Goal: Information Seeking & Learning: Check status

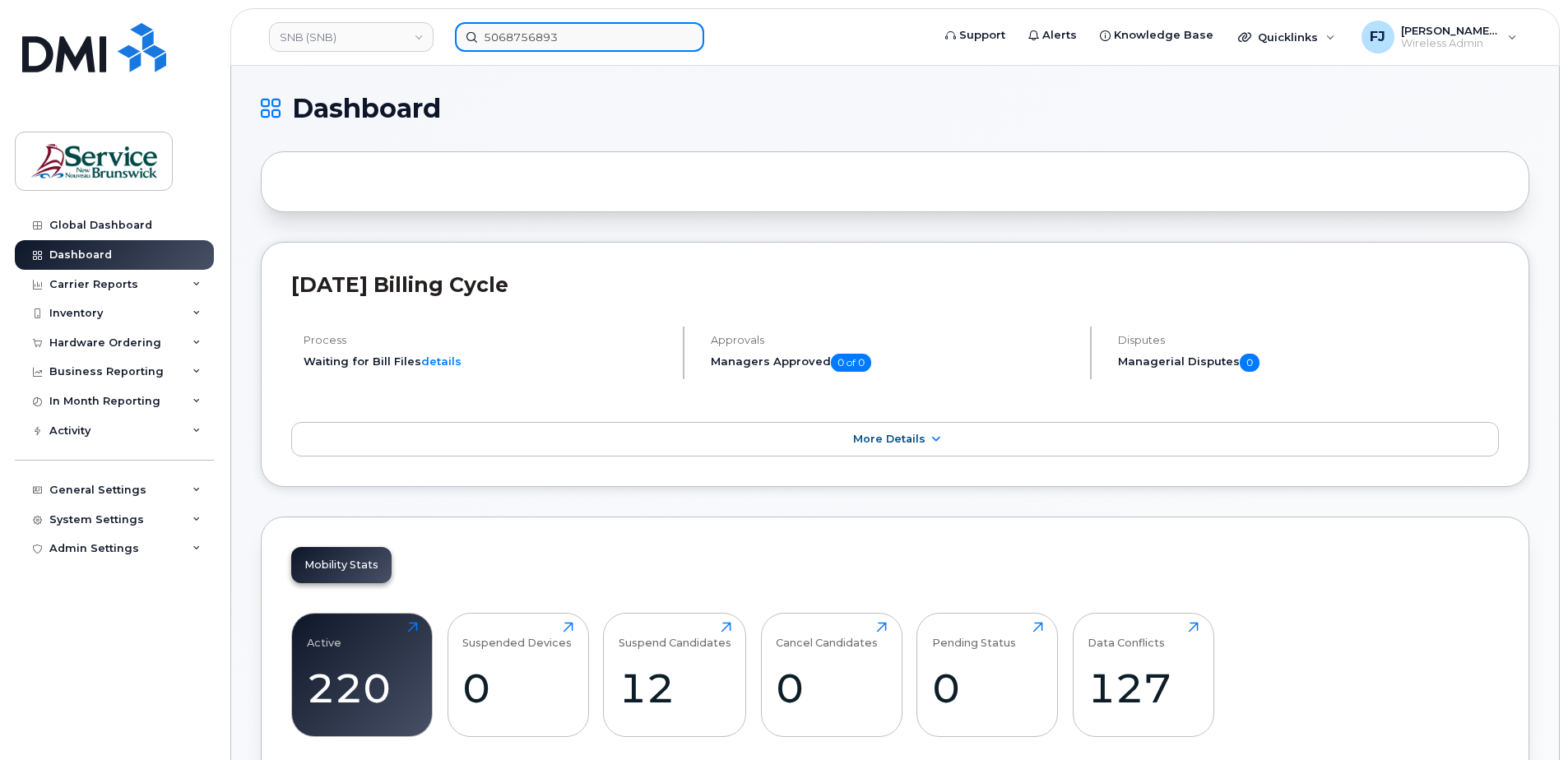
click at [578, 31] on input "5068756893" at bounding box center [579, 37] width 250 height 30
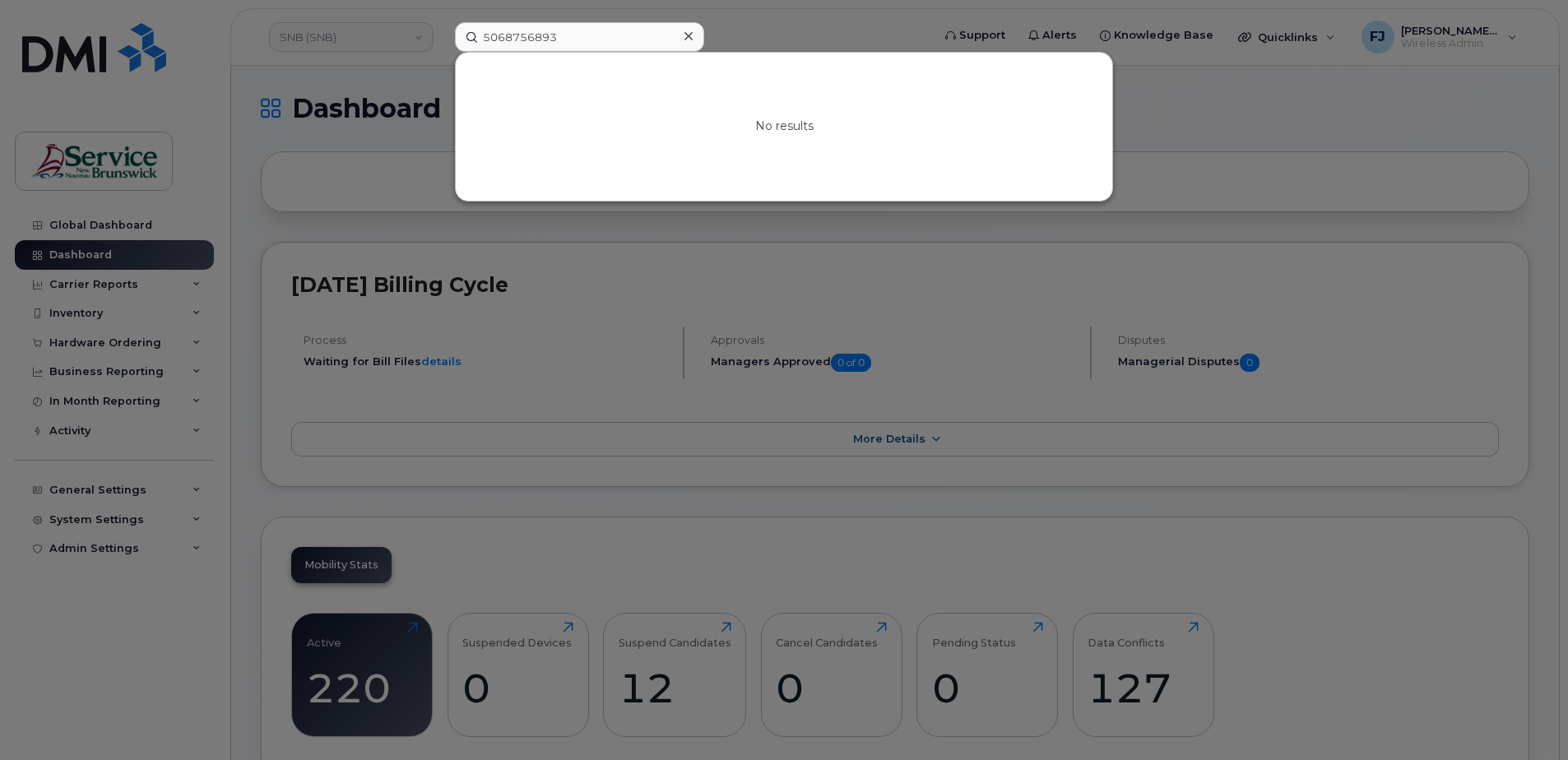
click at [327, 36] on div at bounding box center [784, 380] width 1568 height 760
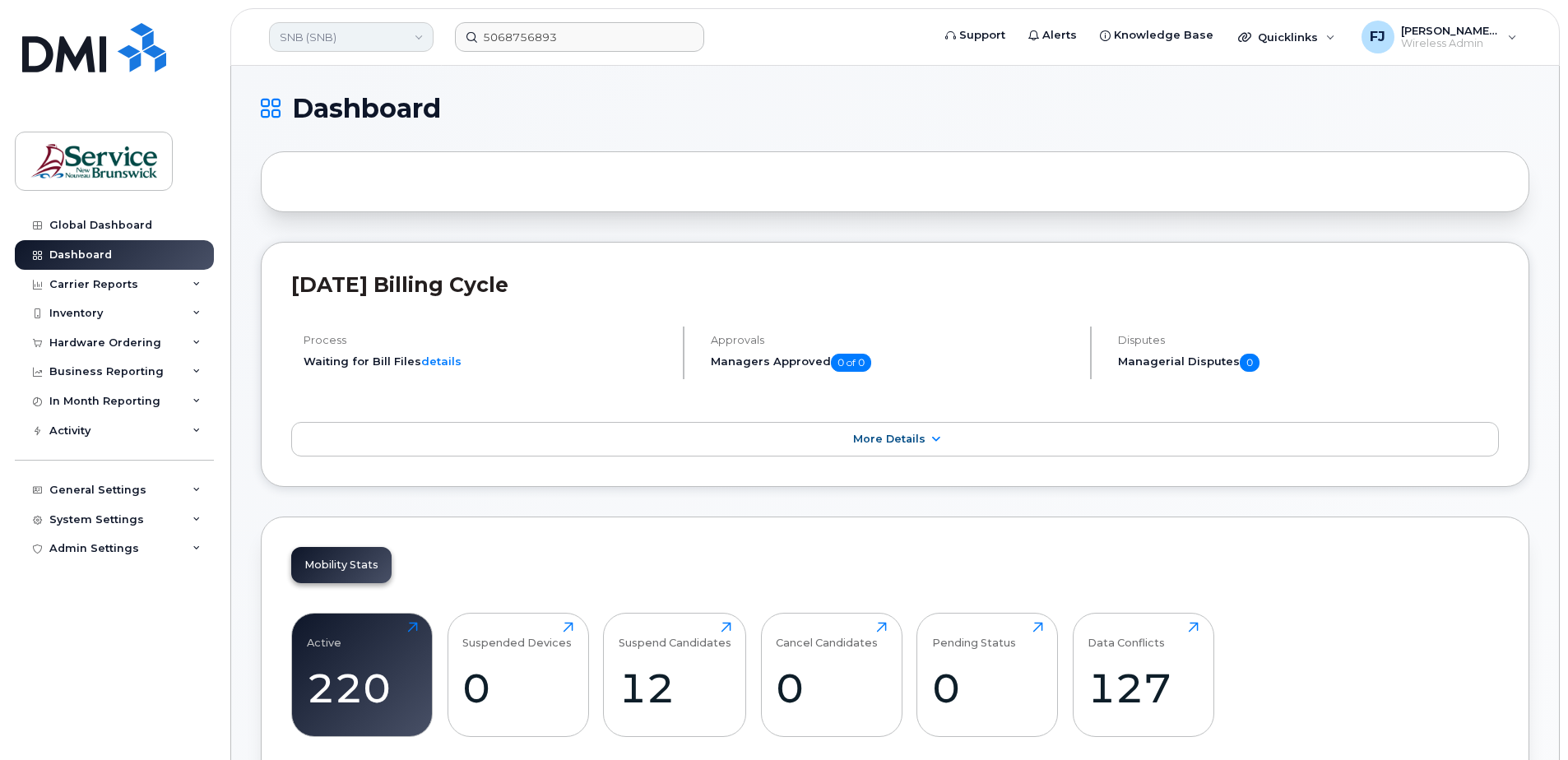
click at [330, 37] on link "SNB (SNB)" at bounding box center [352, 37] width 165 height 30
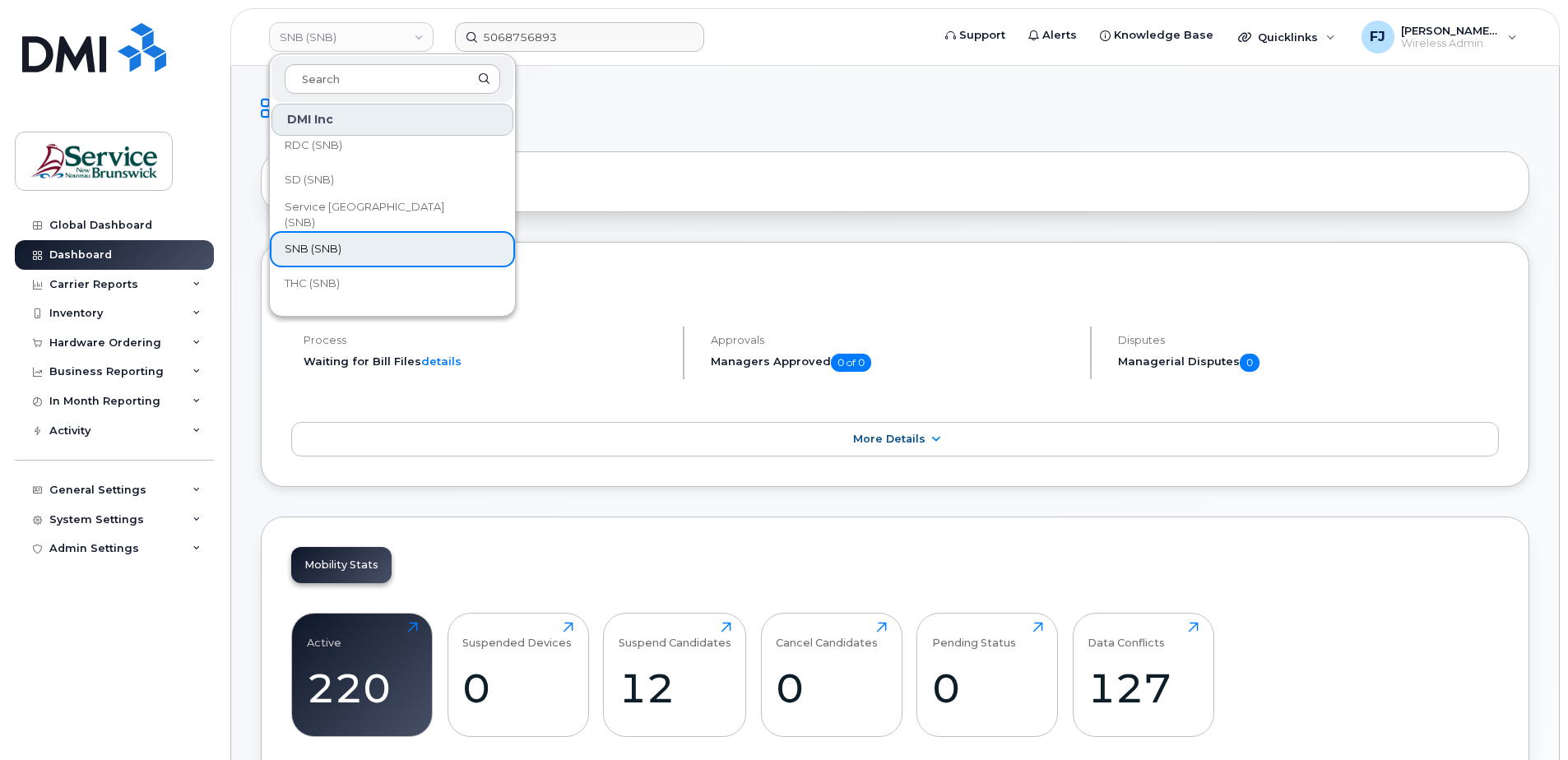
scroll to position [797, 0]
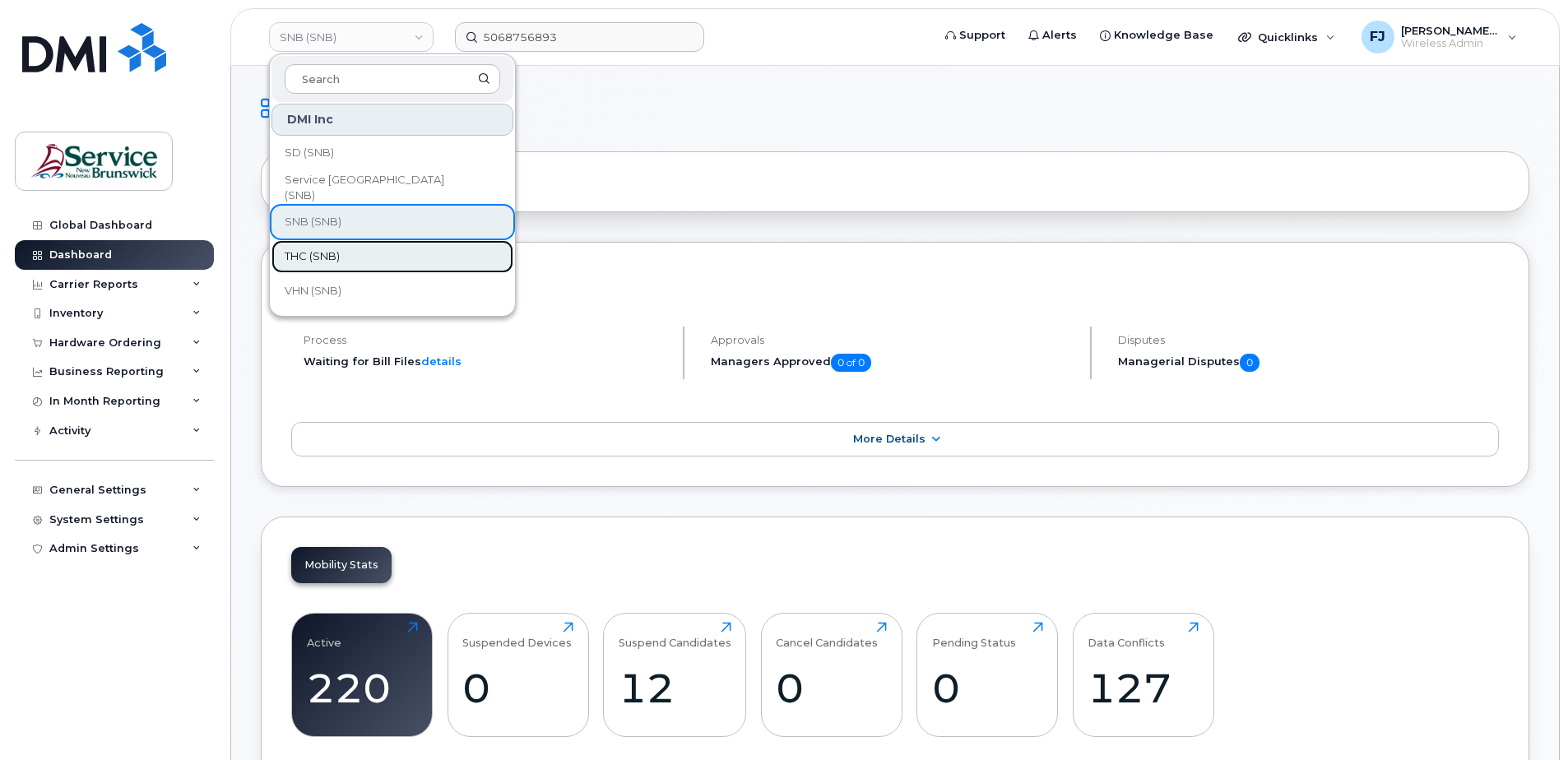
click at [349, 252] on link "THC (SNB)" at bounding box center [393, 257] width 242 height 33
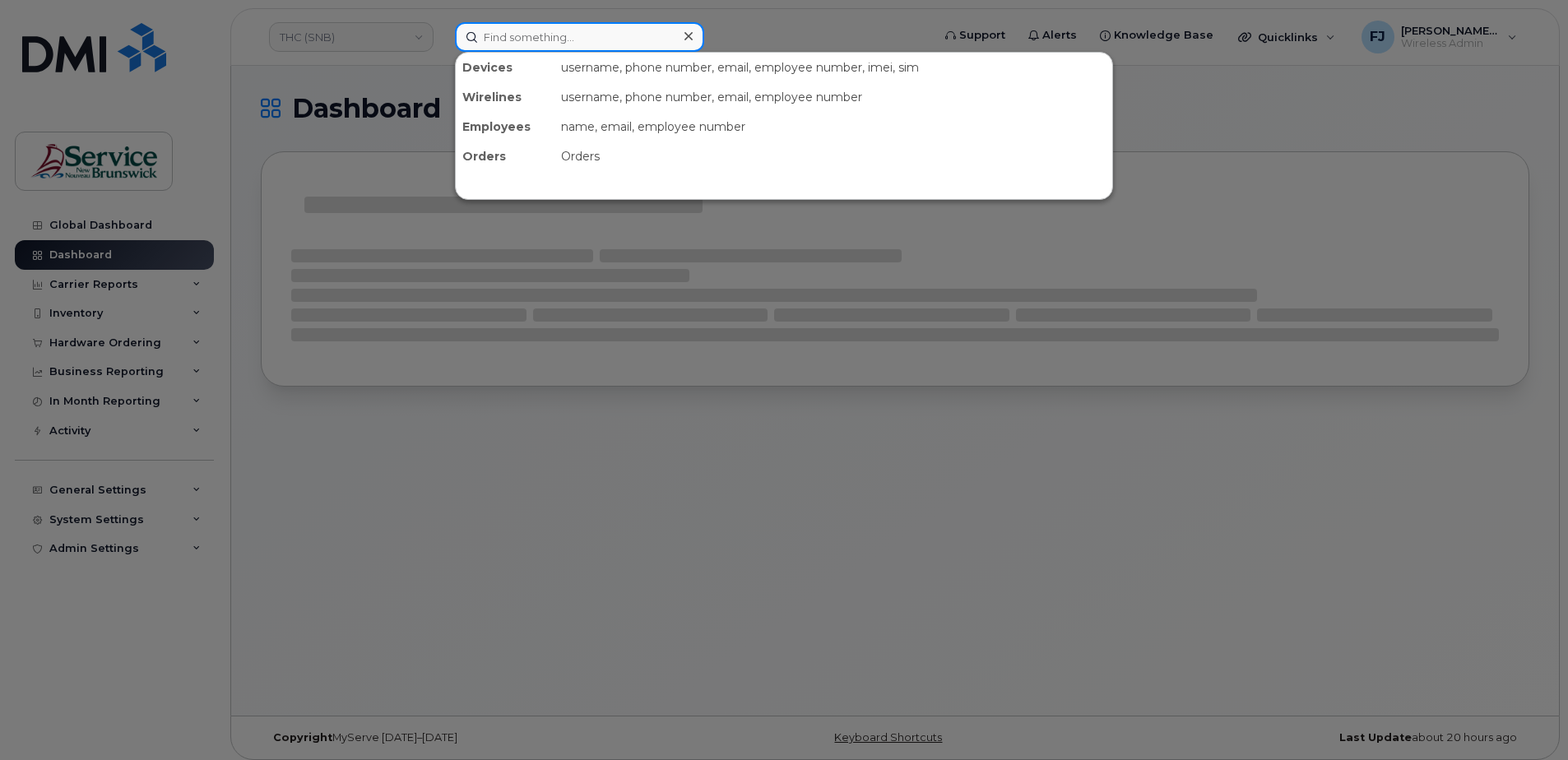
click at [583, 33] on input at bounding box center [579, 37] width 250 height 30
paste input "5062591343"
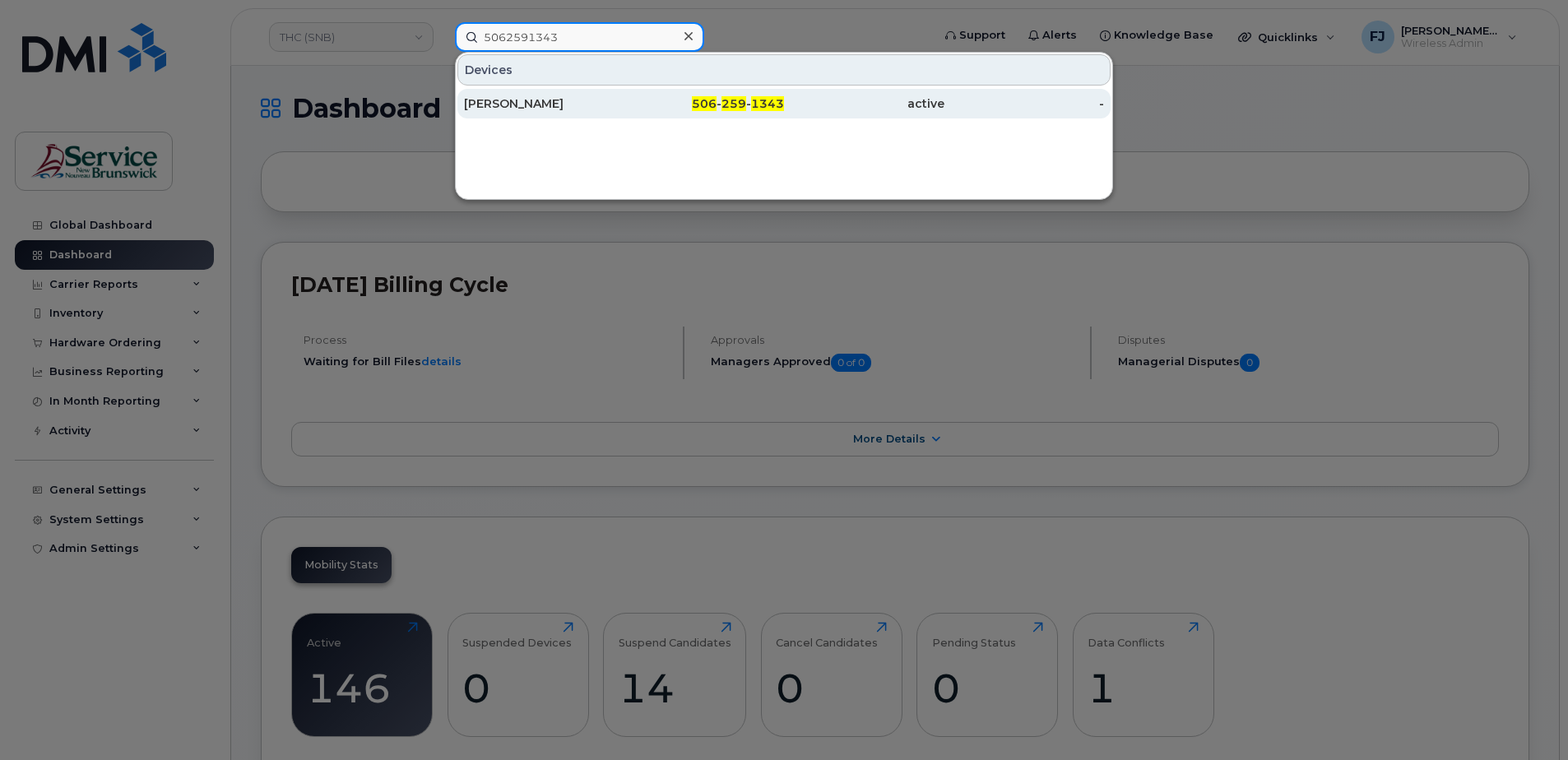
type input "5062591343"
click at [557, 110] on div "[PERSON_NAME]" at bounding box center [544, 104] width 161 height 16
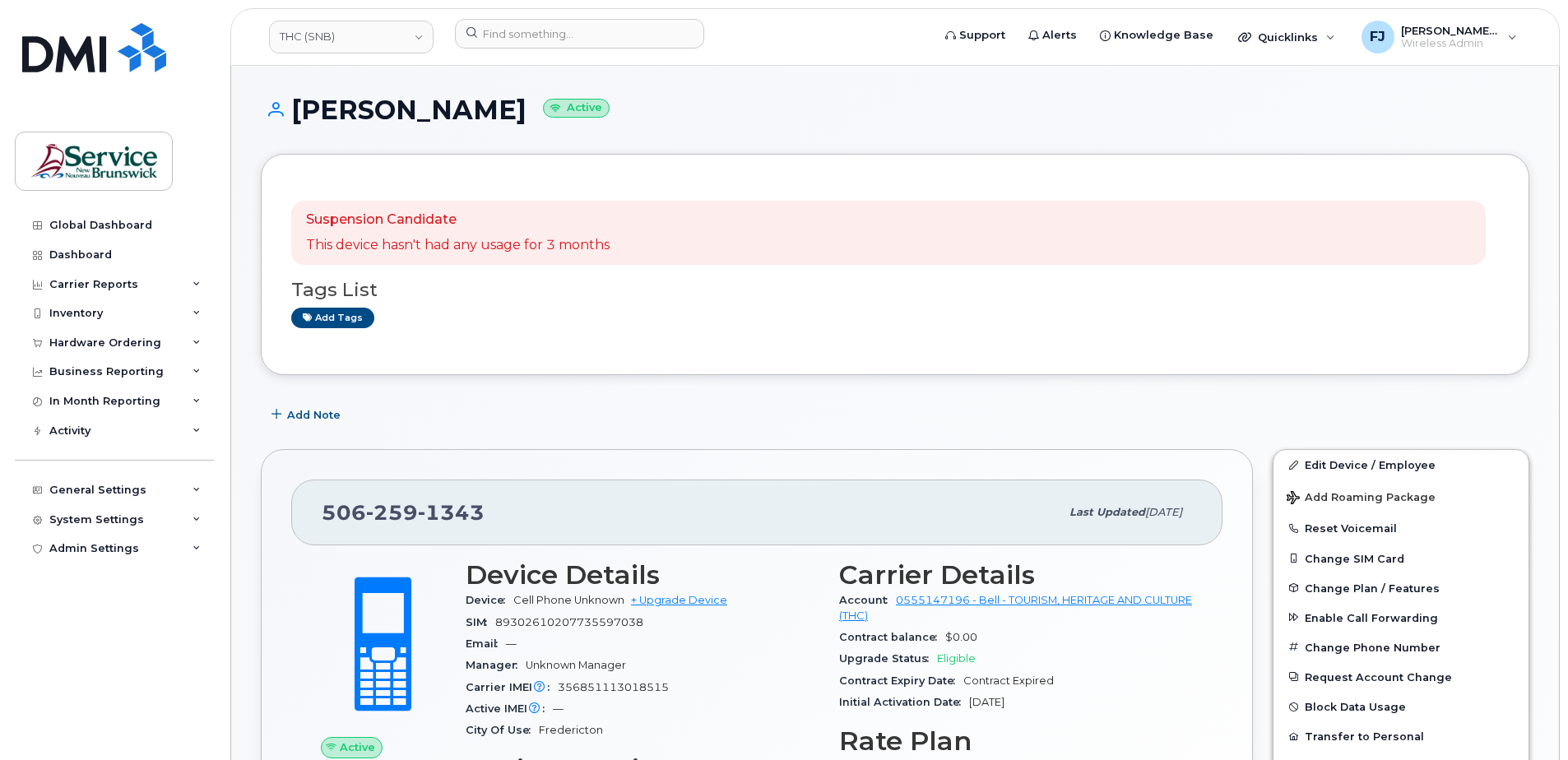
click at [492, 218] on p "Suspension Candidate" at bounding box center [458, 220] width 304 height 19
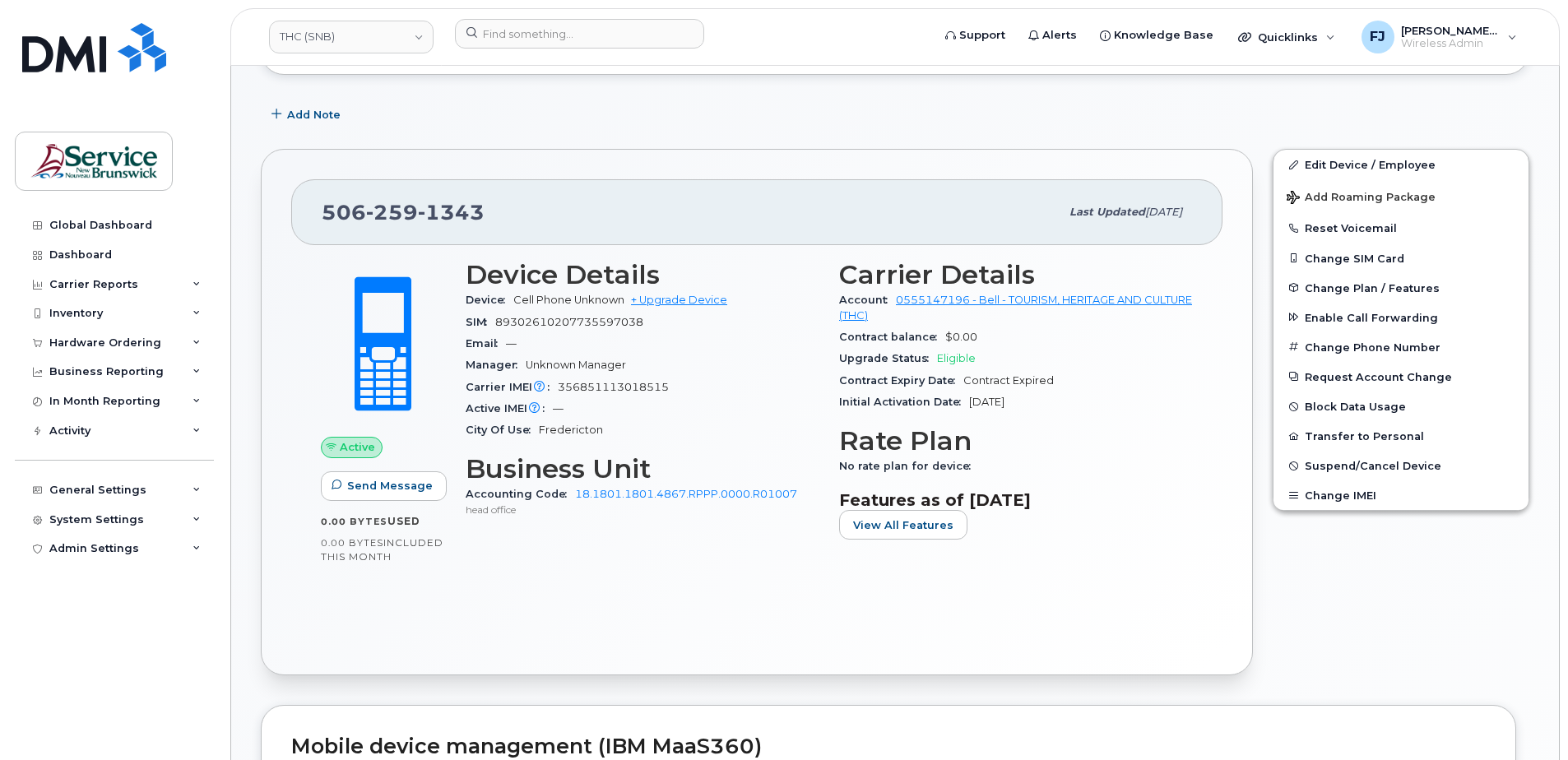
scroll to position [329, 0]
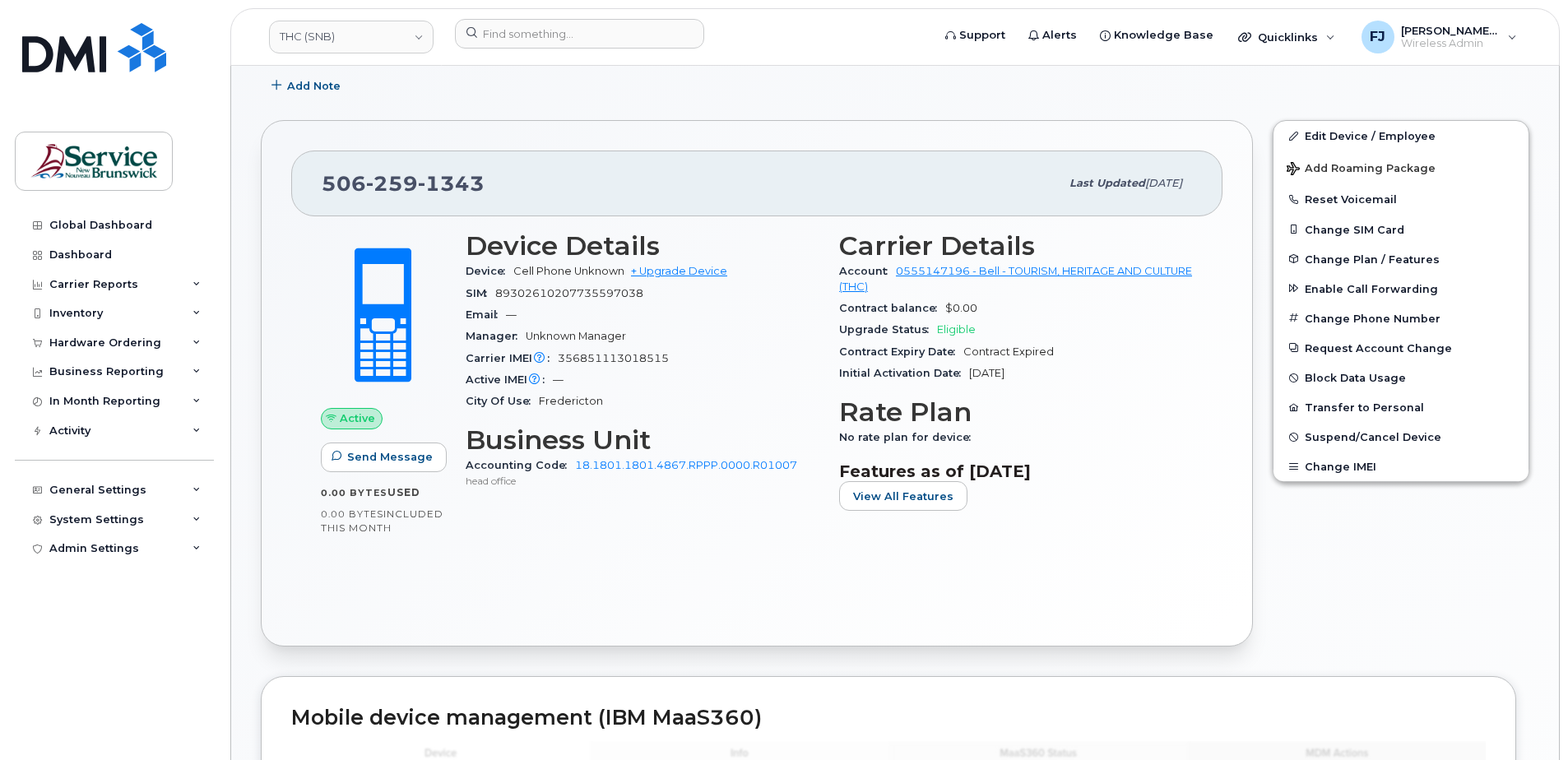
click at [647, 380] on div "Active IMEI Active IMEI is refreshed daily with a delay of up to 48 hours follo…" at bounding box center [642, 380] width 354 height 21
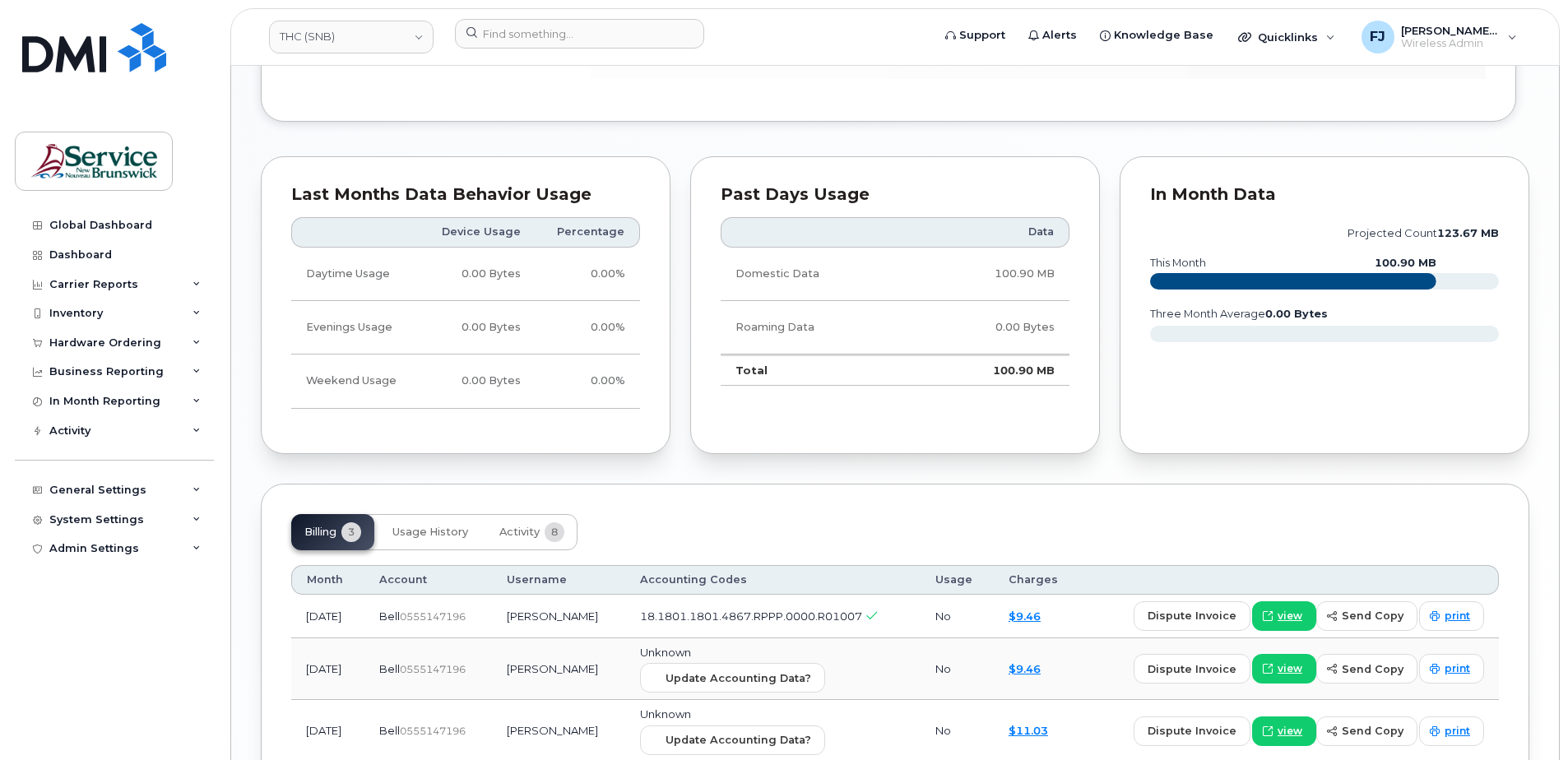
scroll to position [1234, 0]
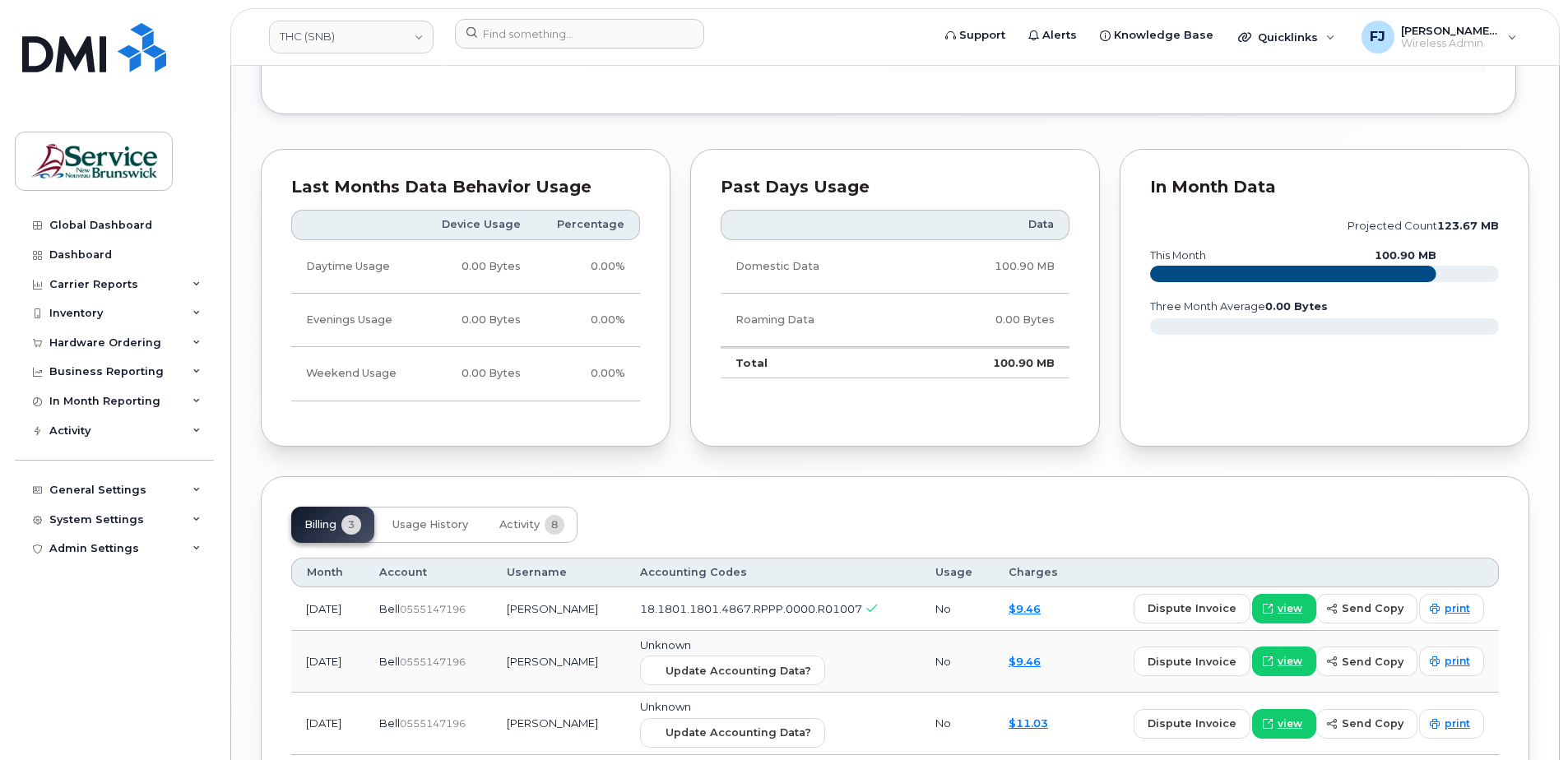
click at [881, 261] on td "Domestic Data" at bounding box center [817, 267] width 194 height 54
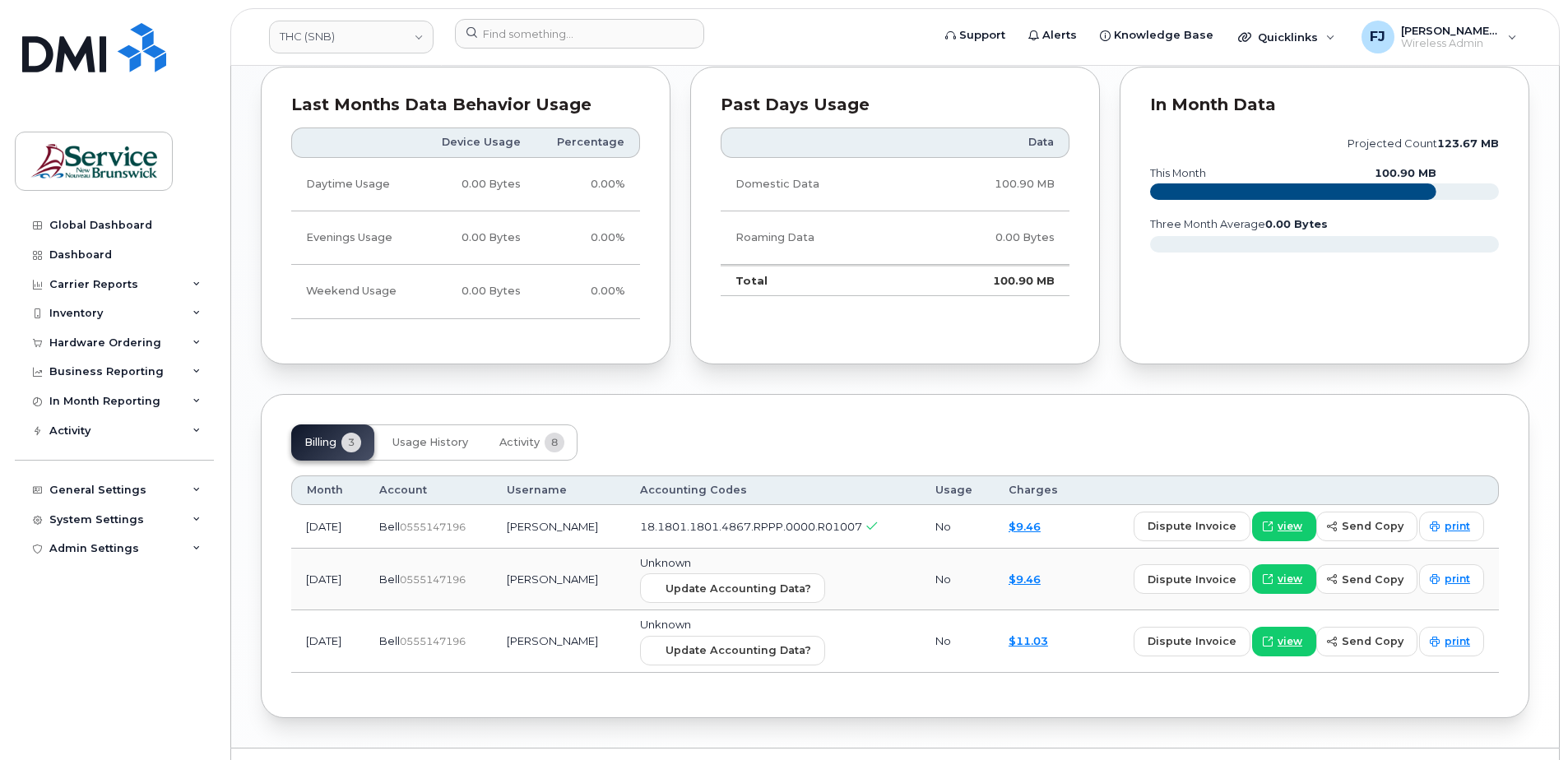
scroll to position [1356, 0]
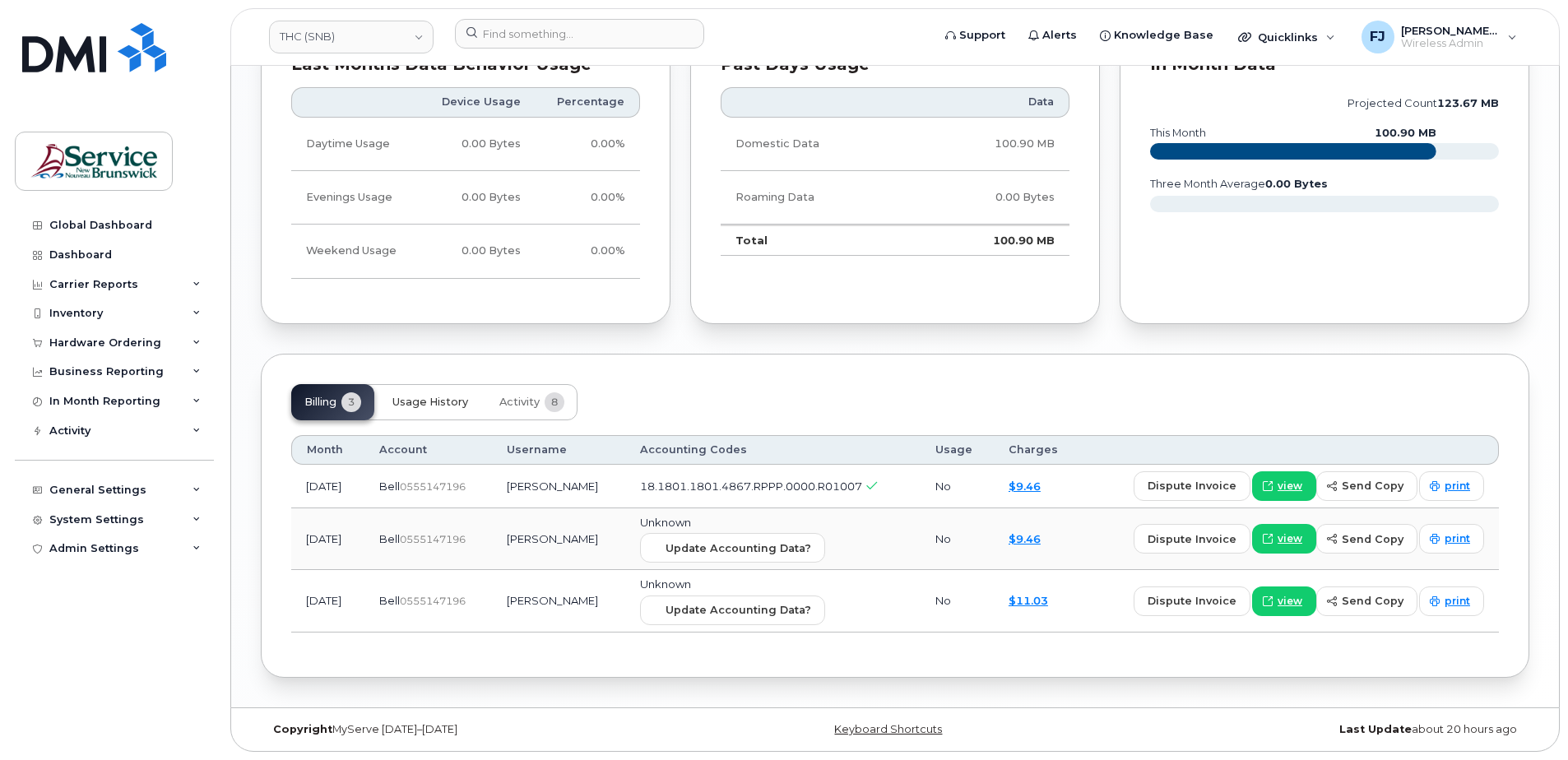
click at [460, 402] on span "Usage History" at bounding box center [431, 403] width 76 height 13
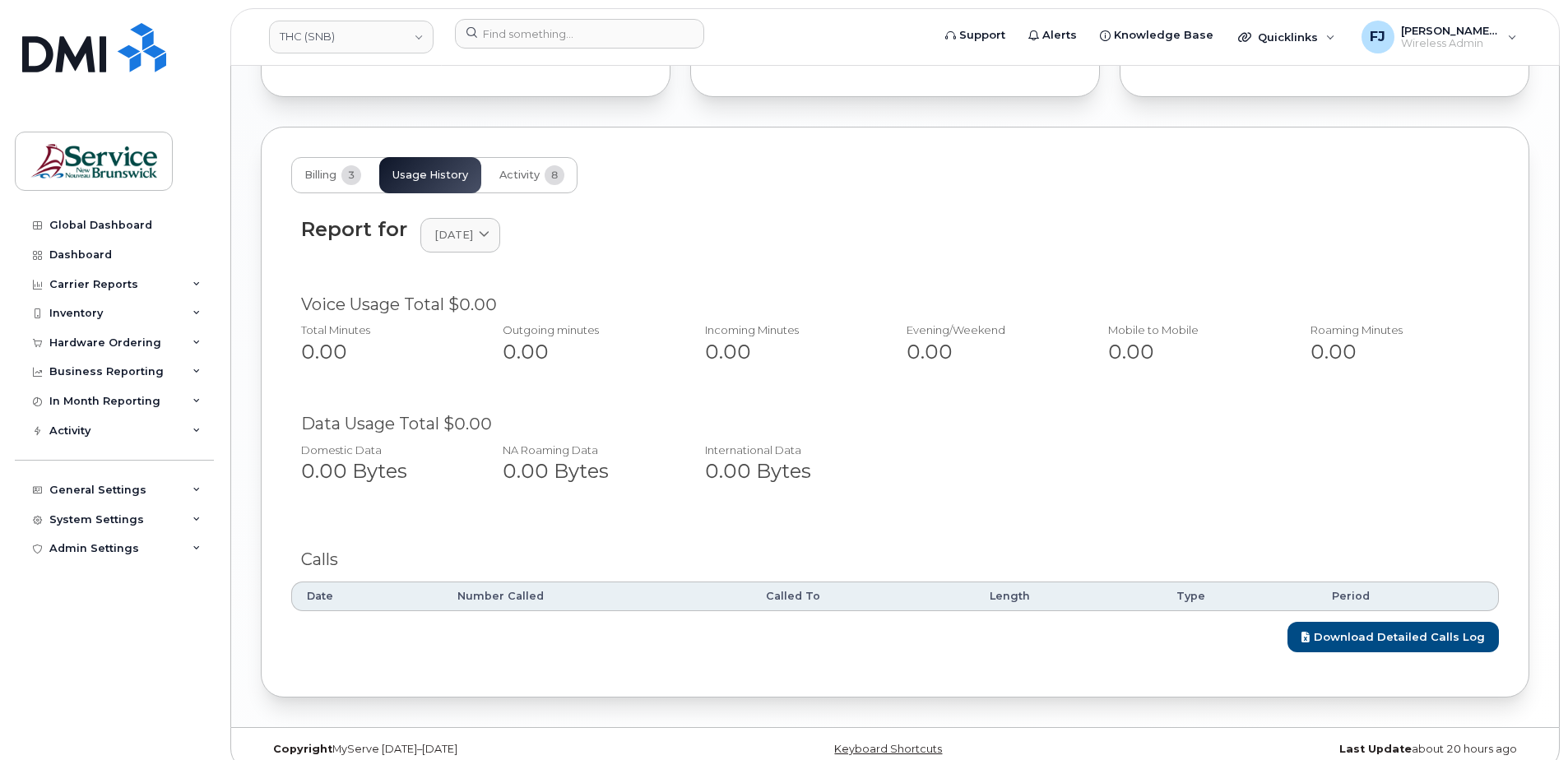
scroll to position [1603, 0]
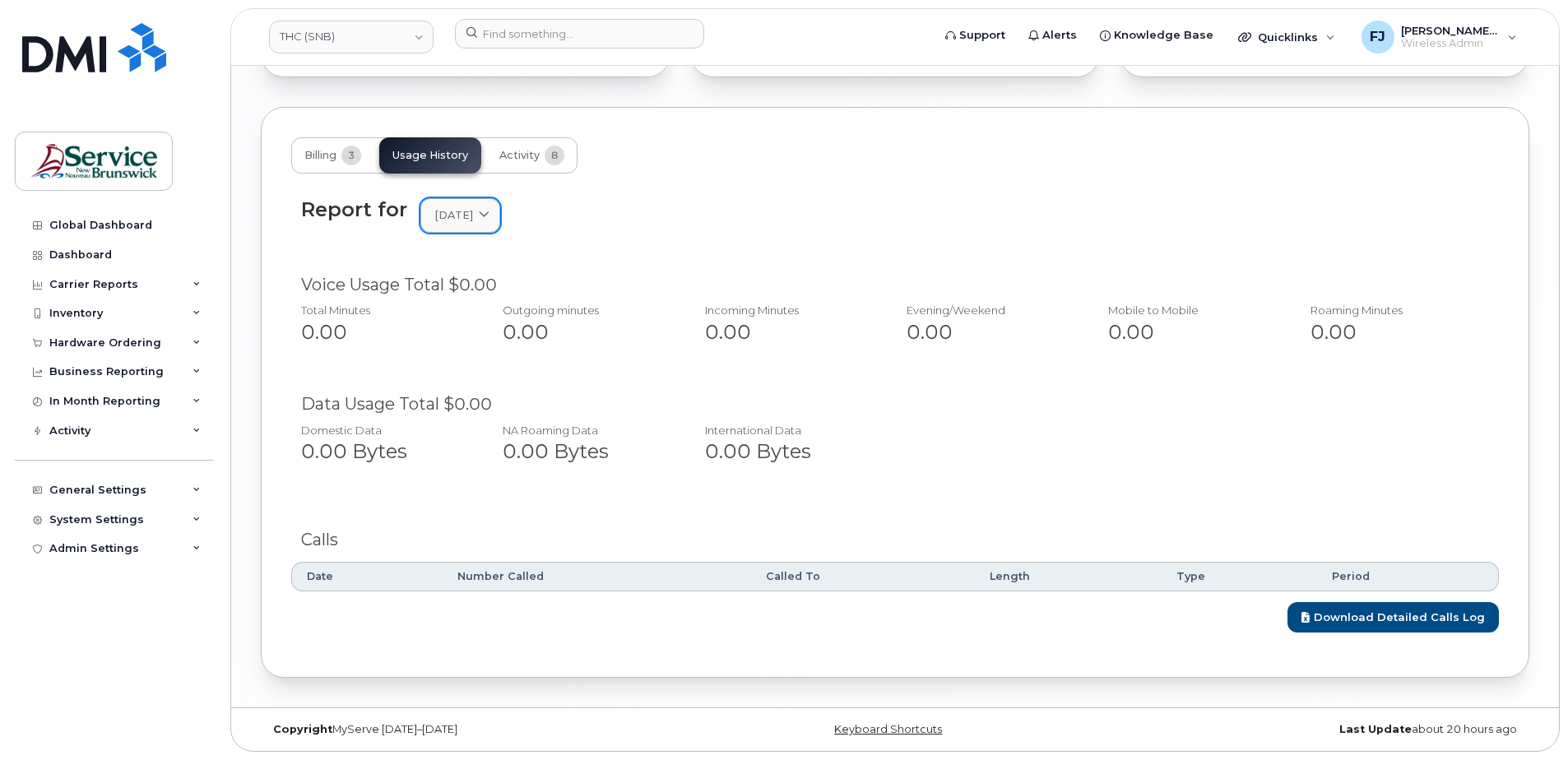
click at [473, 221] on span "[DATE]" at bounding box center [453, 215] width 39 height 16
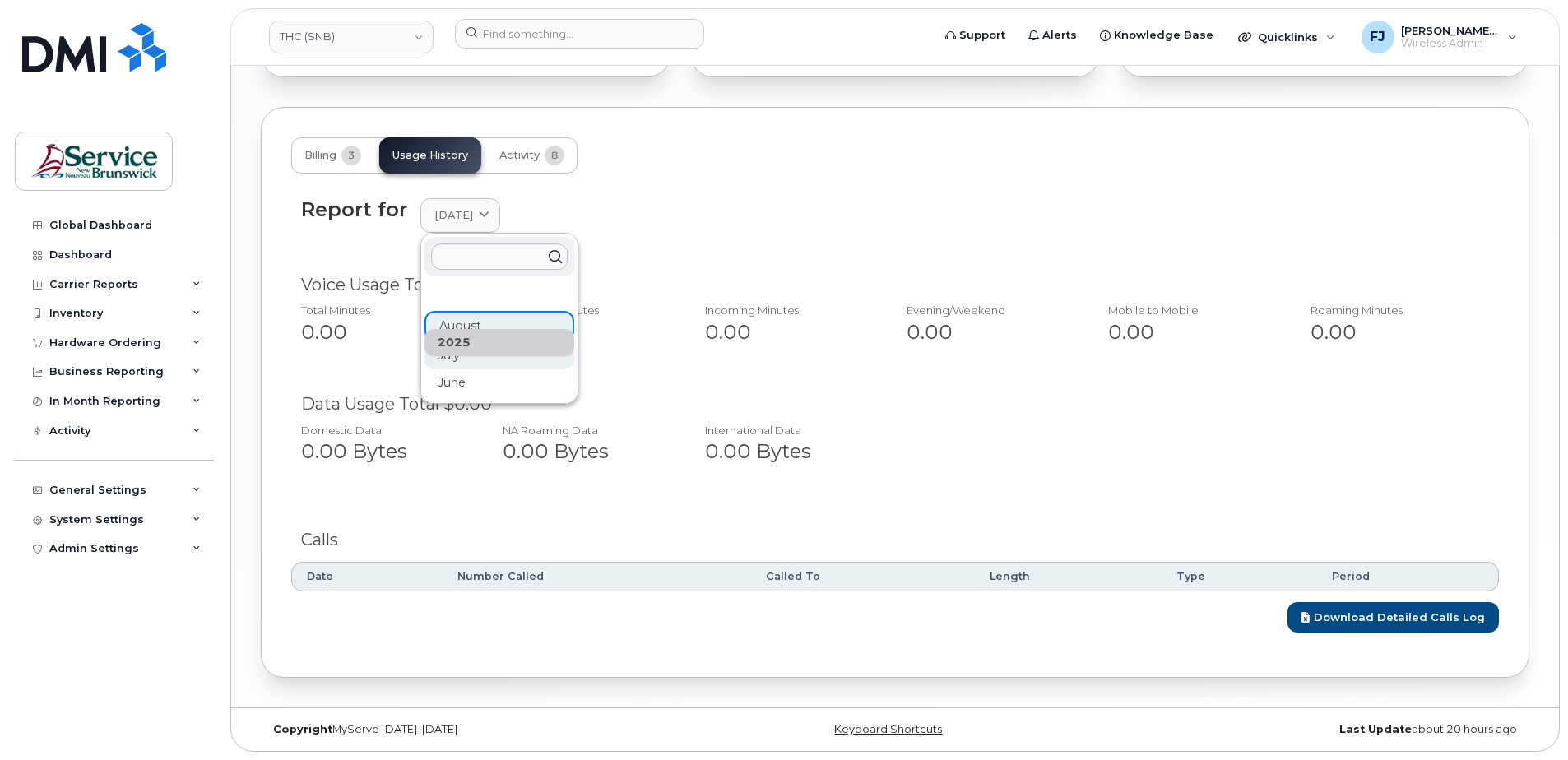
click at [490, 361] on div "July" at bounding box center [500, 356] width 150 height 27
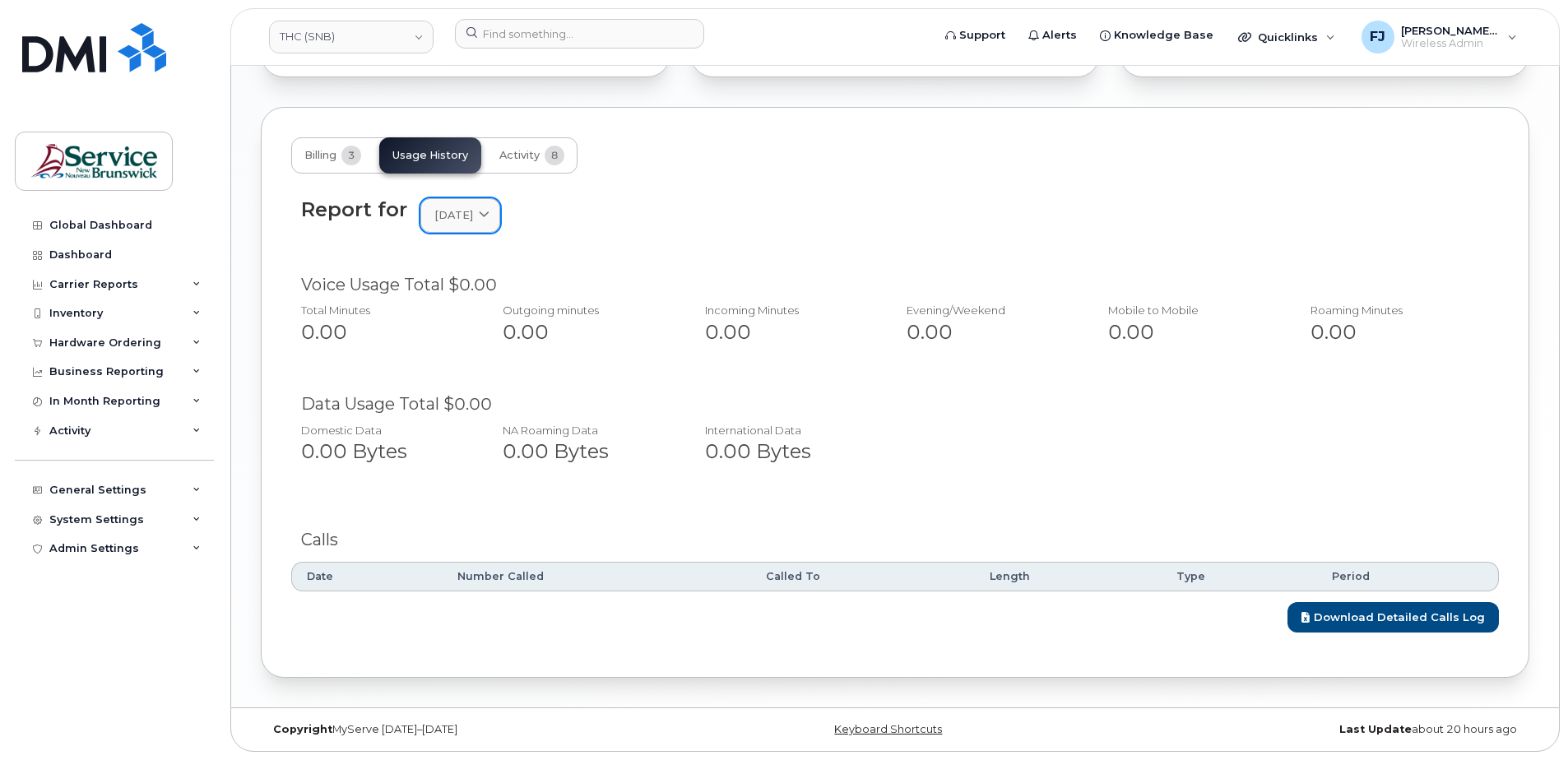
click at [456, 225] on link "[DATE]" at bounding box center [460, 215] width 80 height 34
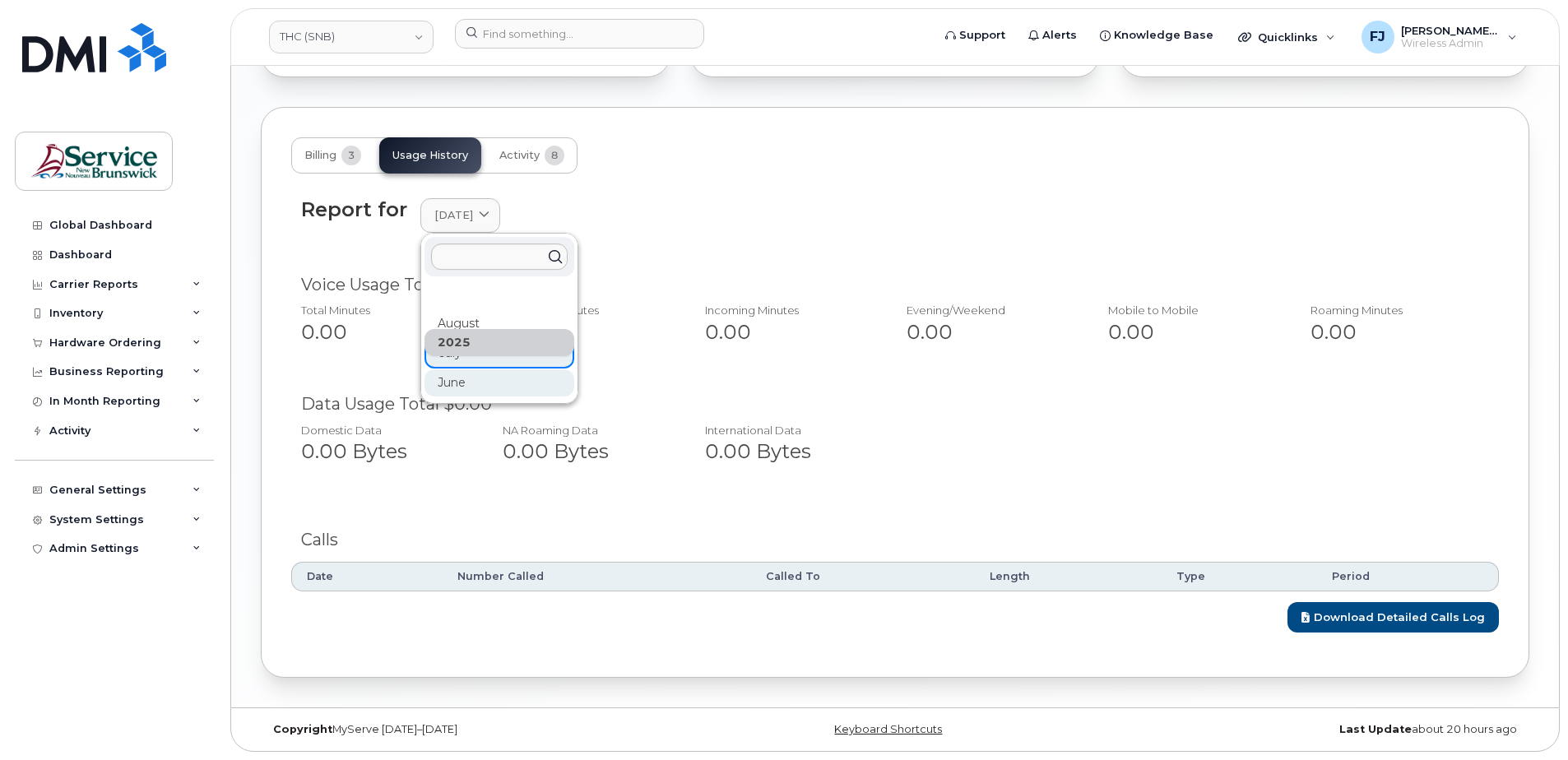
click at [464, 393] on div "June" at bounding box center [500, 383] width 150 height 27
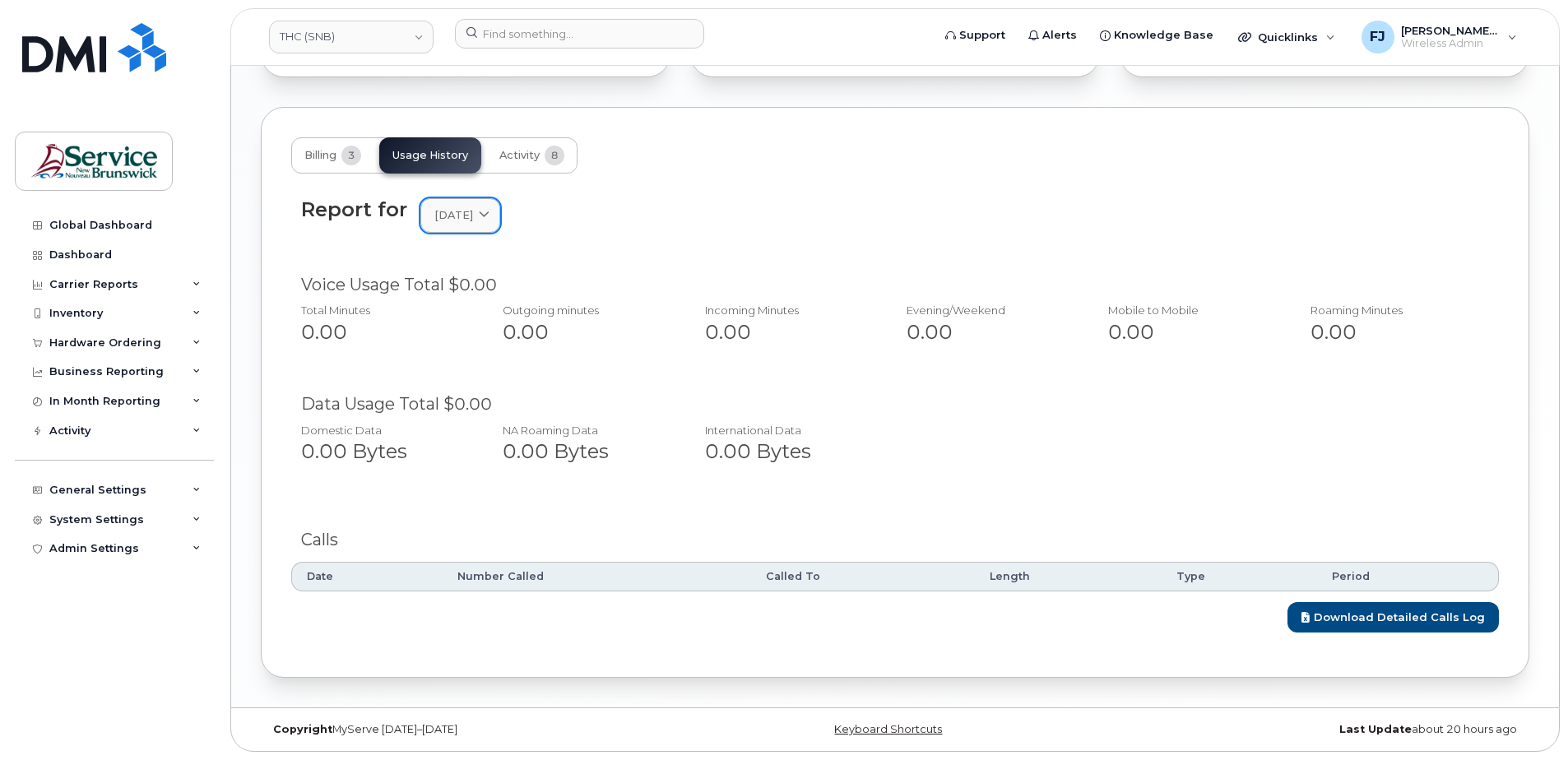
click at [481, 226] on link "[DATE]" at bounding box center [460, 215] width 80 height 34
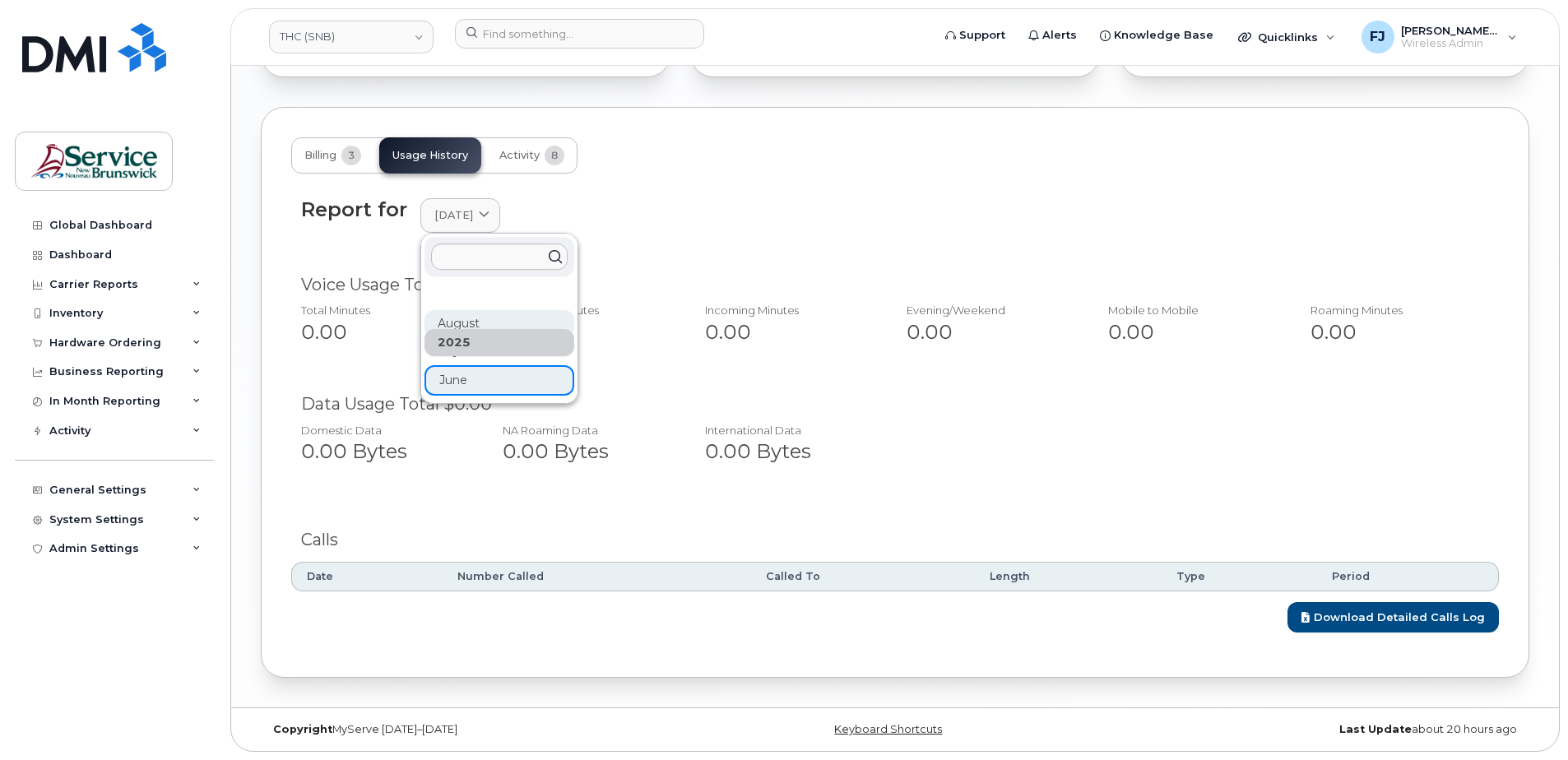
click at [470, 319] on div "August" at bounding box center [500, 324] width 150 height 27
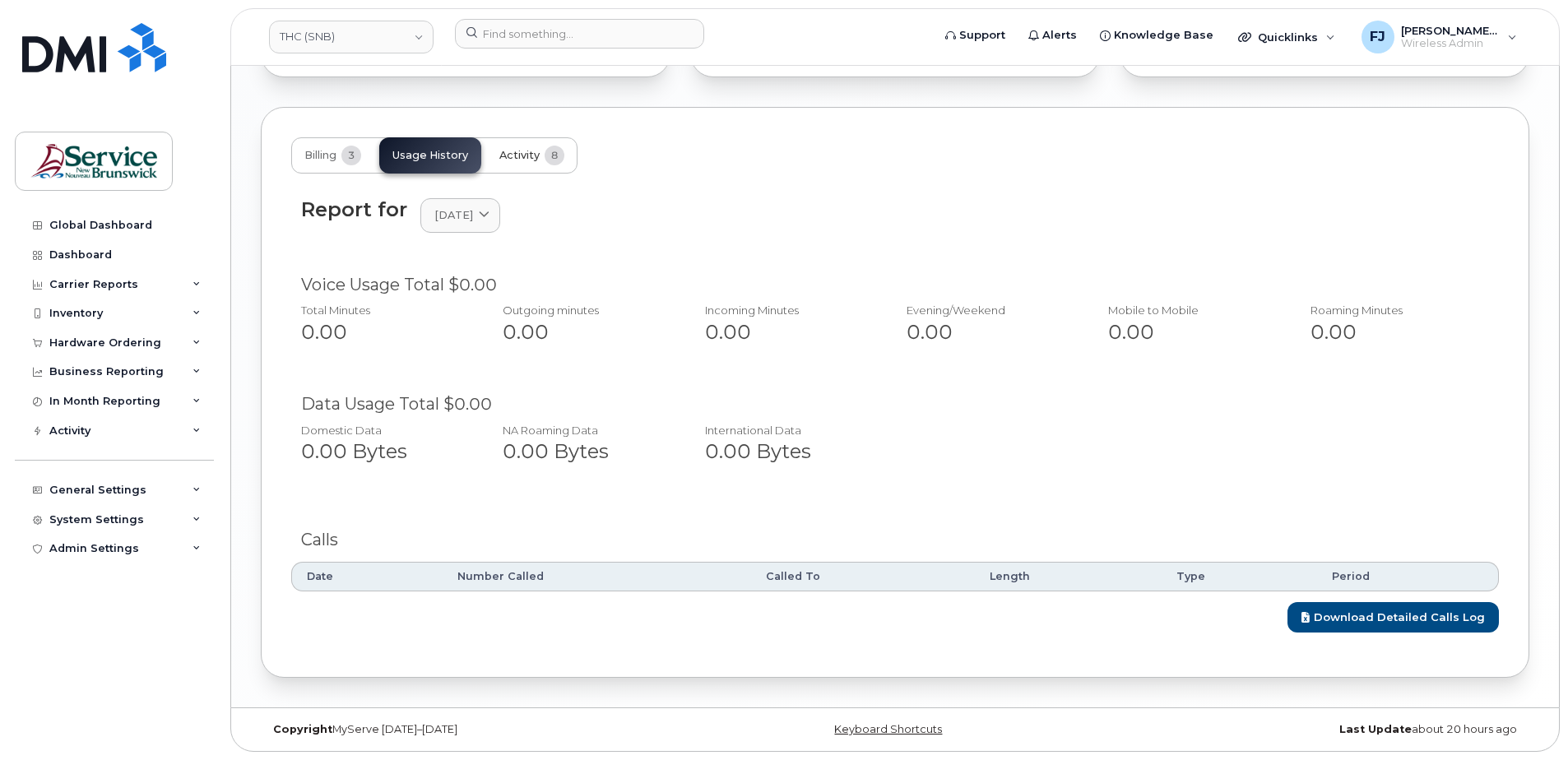
click at [533, 153] on span "Activity" at bounding box center [519, 156] width 40 height 13
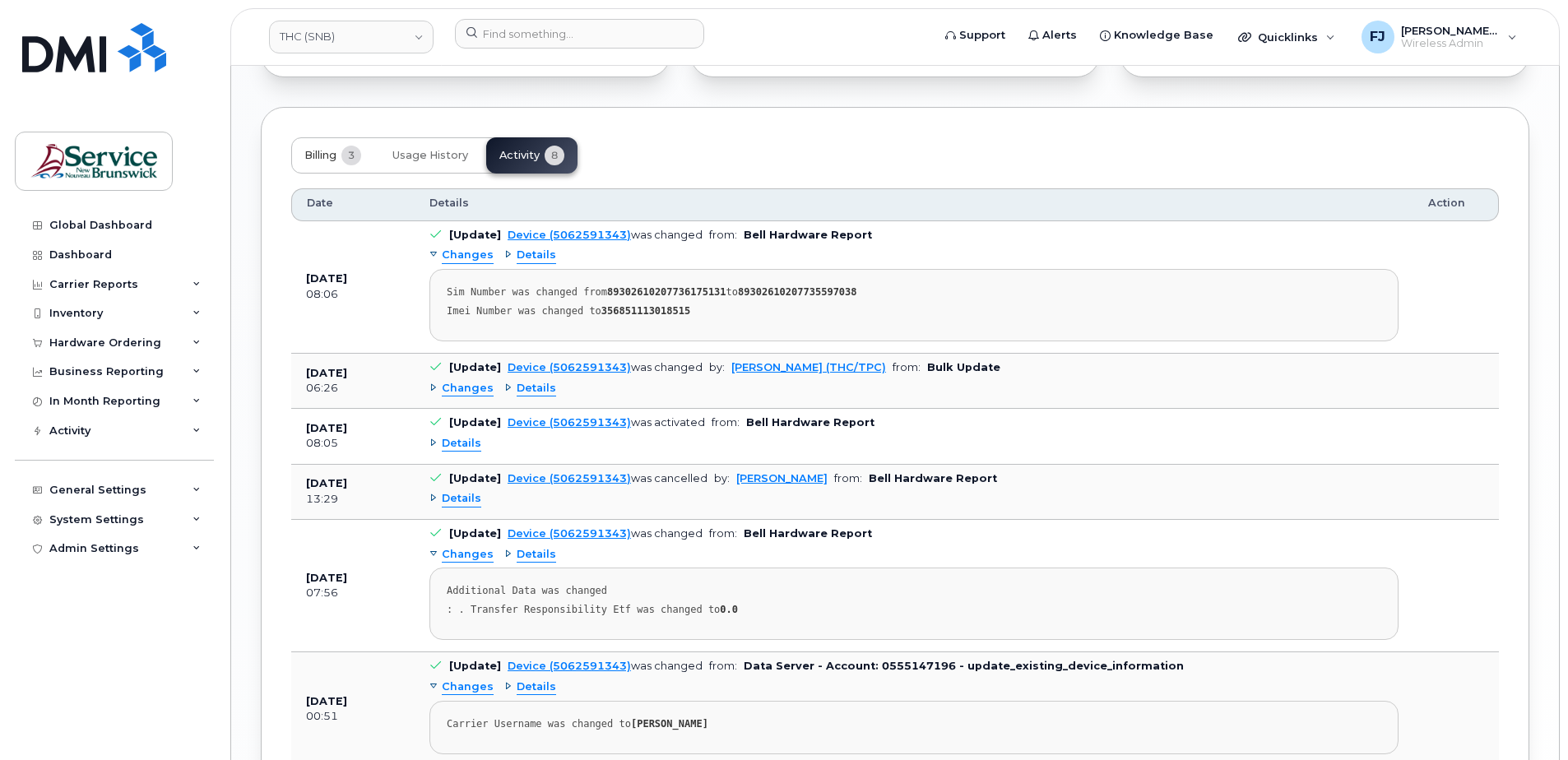
click at [331, 147] on button "Billing 3" at bounding box center [333, 156] width 83 height 36
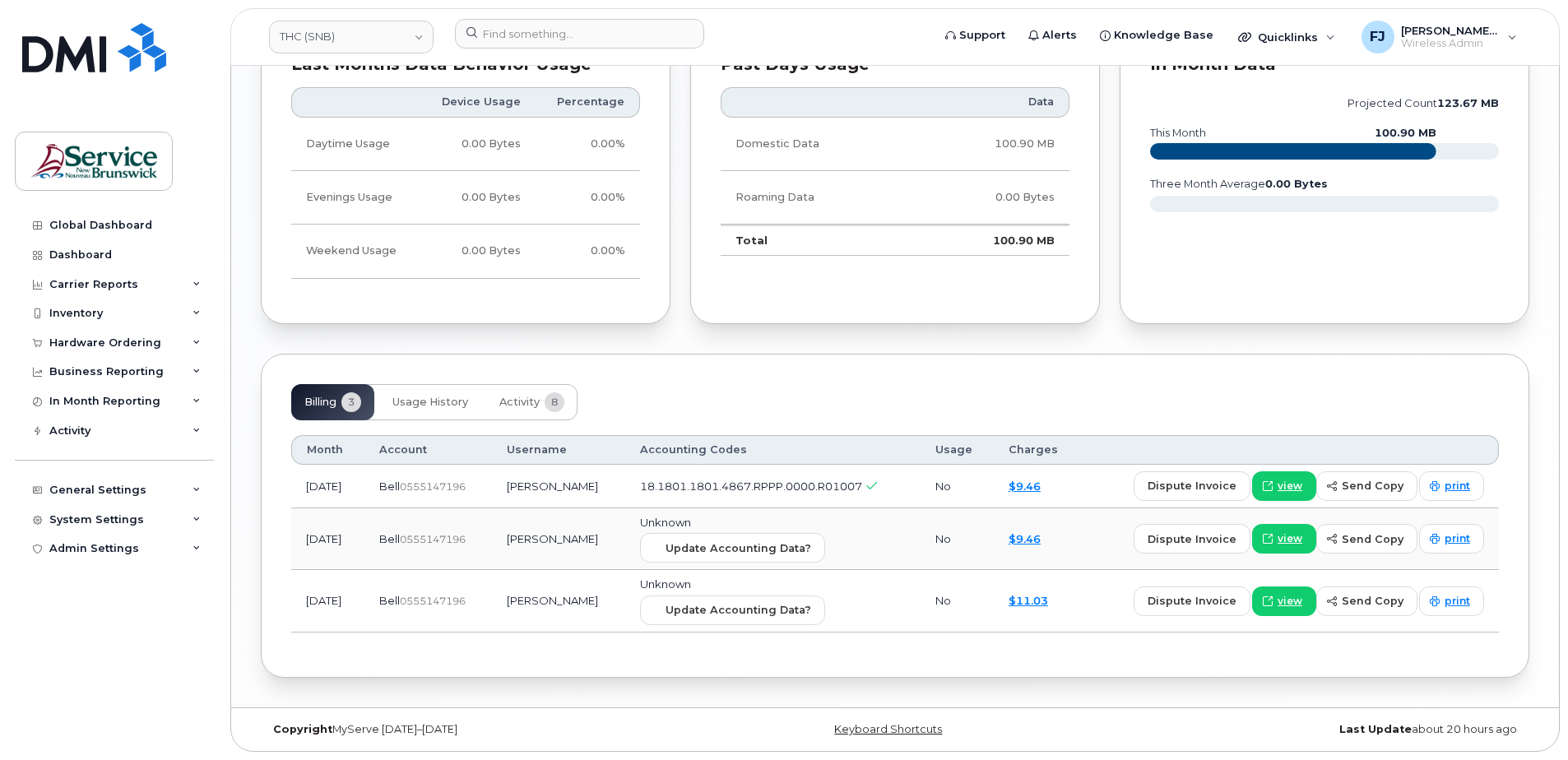
scroll to position [1356, 0]
click at [744, 373] on div "Billing 3 Usage History Activity 8 Month Account Username Accounting Codes Usag…" at bounding box center [895, 516] width 1269 height 324
click at [679, 388] on div "Billing 3 Usage History Activity 8" at bounding box center [895, 403] width 1208 height 36
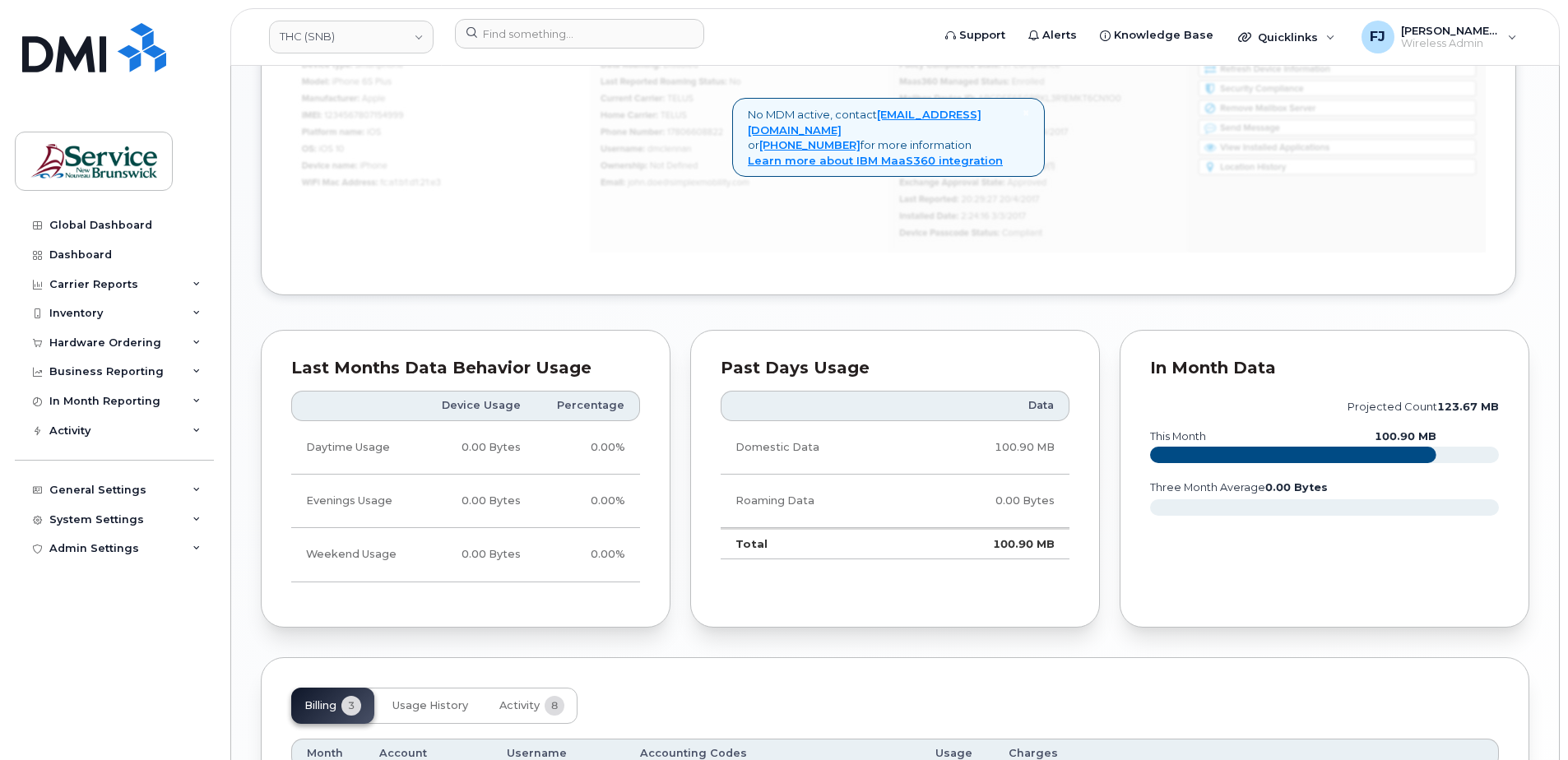
scroll to position [1028, 0]
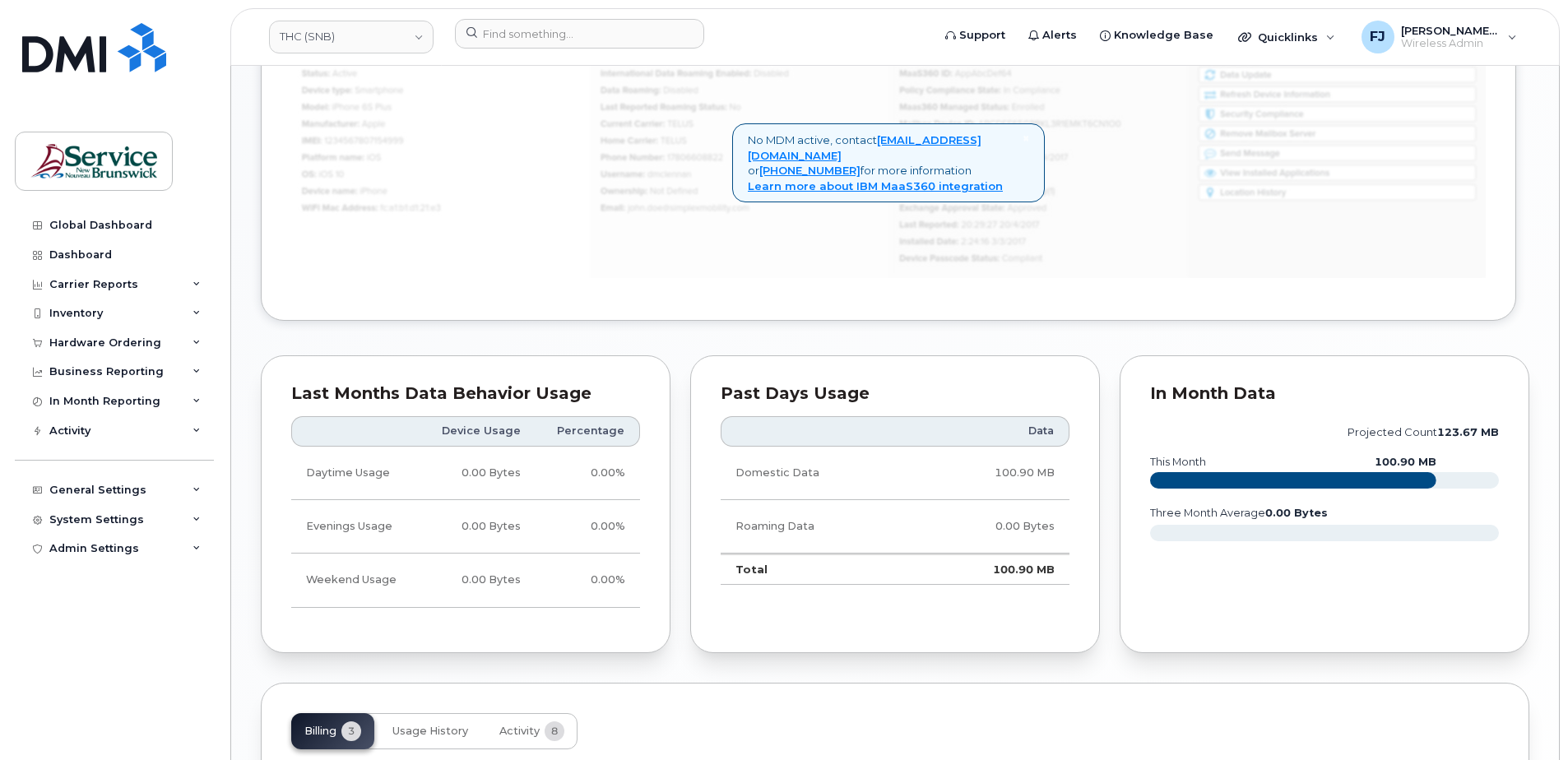
click at [878, 480] on td "Domestic Data" at bounding box center [817, 473] width 194 height 54
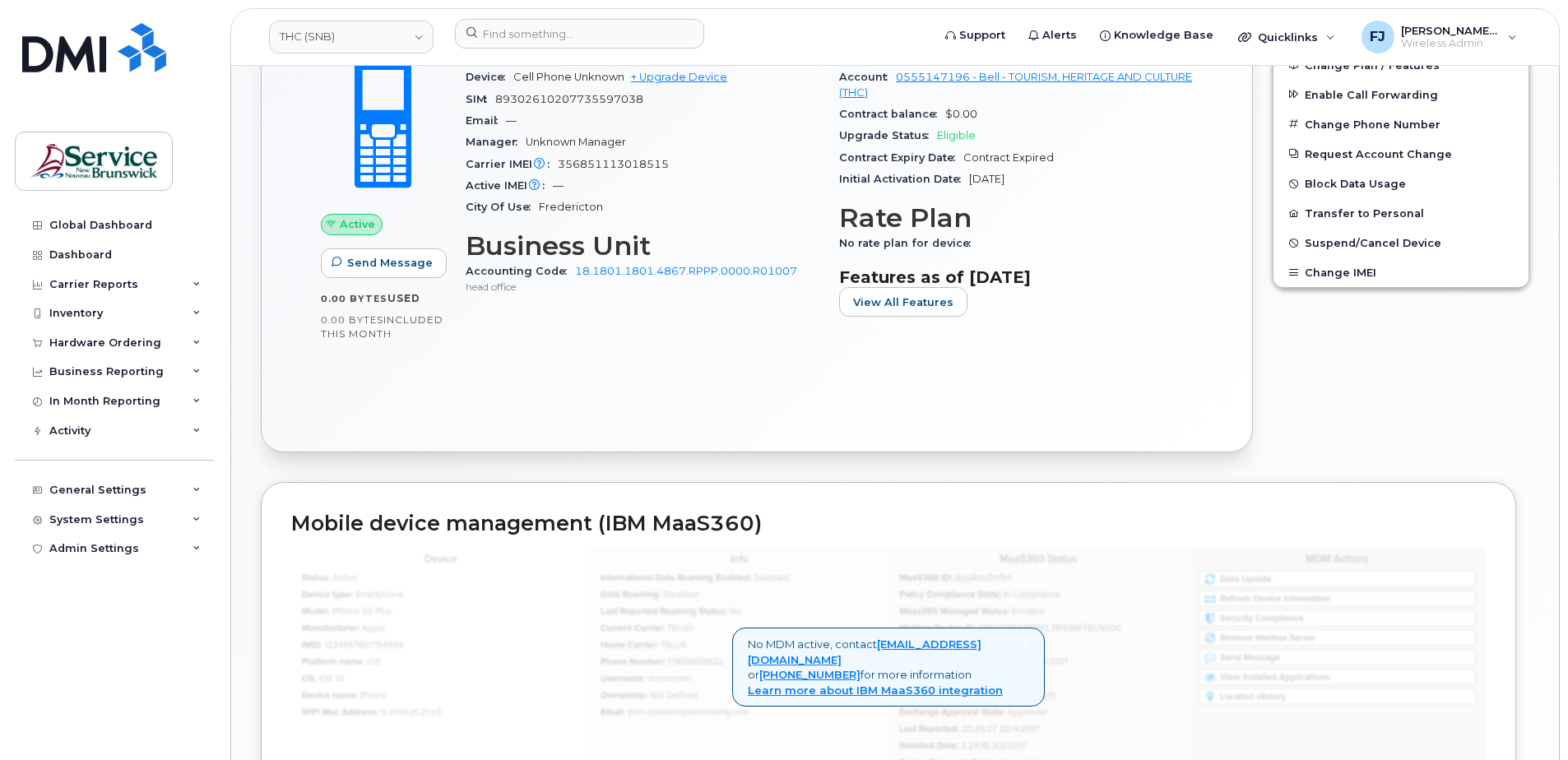
scroll to position [451, 0]
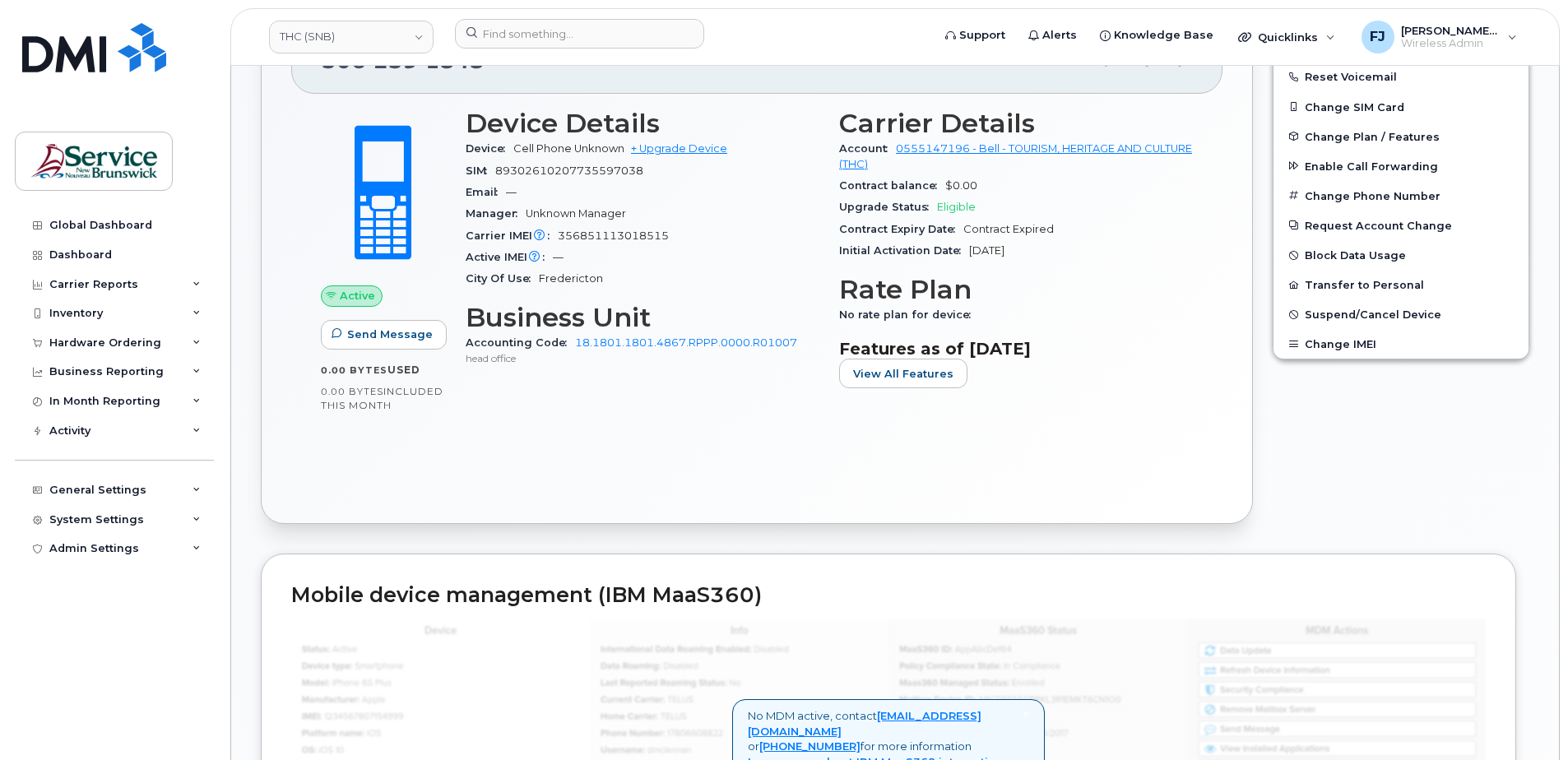
click at [738, 408] on div "Device Details Device Cell Phone Unknown + Upgrade Device SIM [TECHNICAL_ID] Em…" at bounding box center [642, 255] width 374 height 313
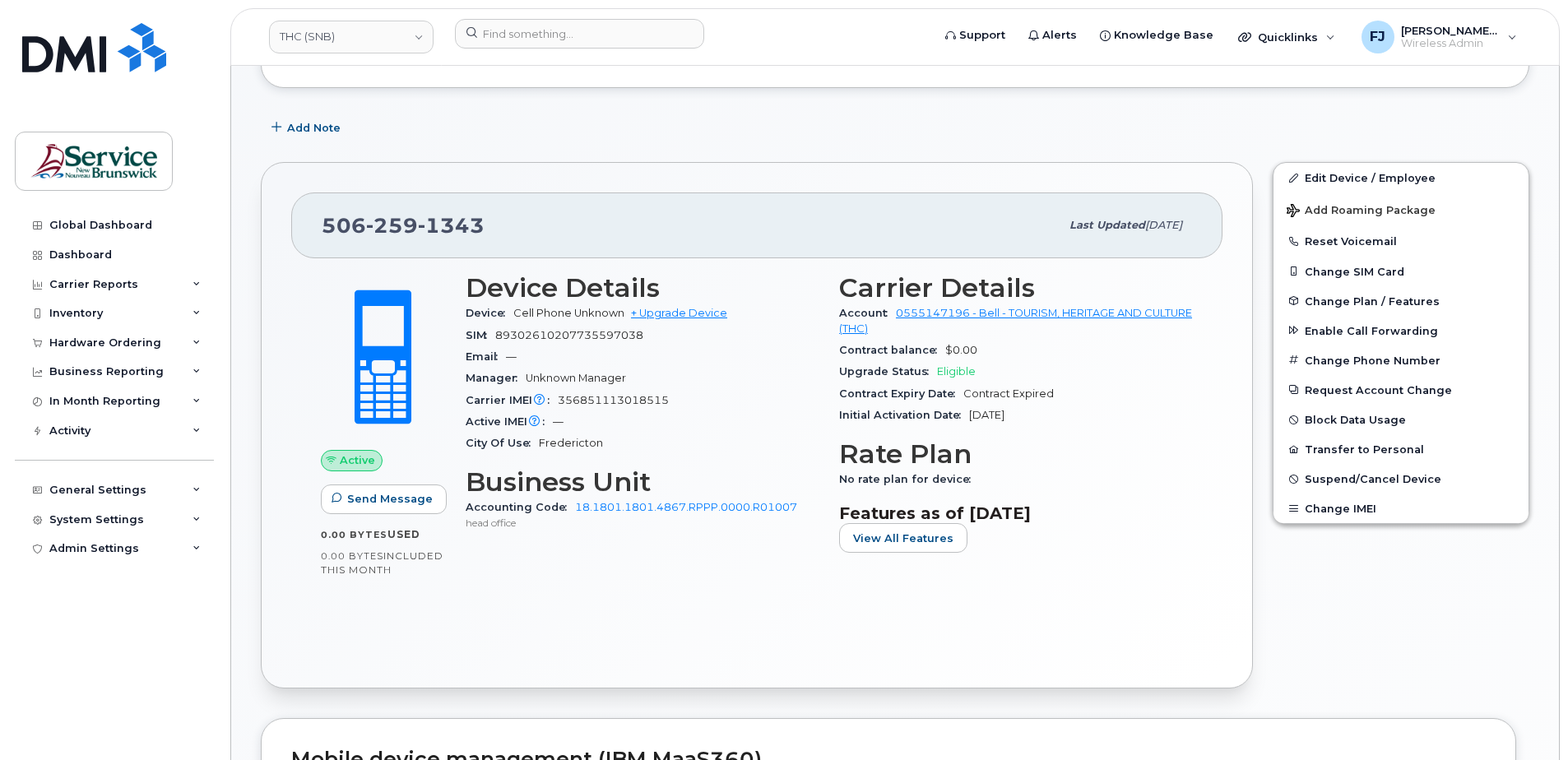
scroll to position [205, 0]
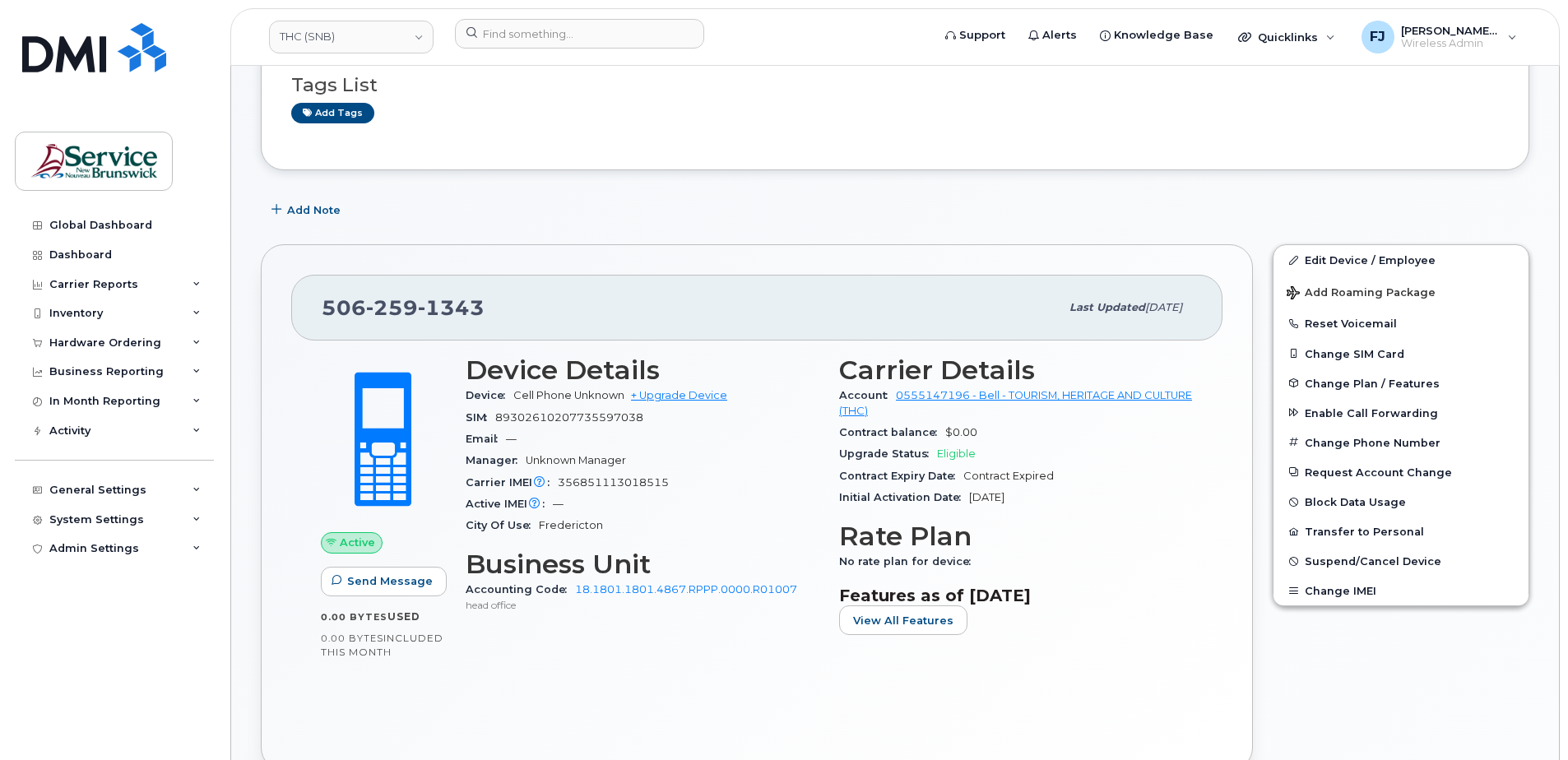
click at [762, 434] on div "Email —" at bounding box center [642, 440] width 354 height 21
click at [764, 470] on div "Manager Unknown Manager" at bounding box center [642, 460] width 354 height 21
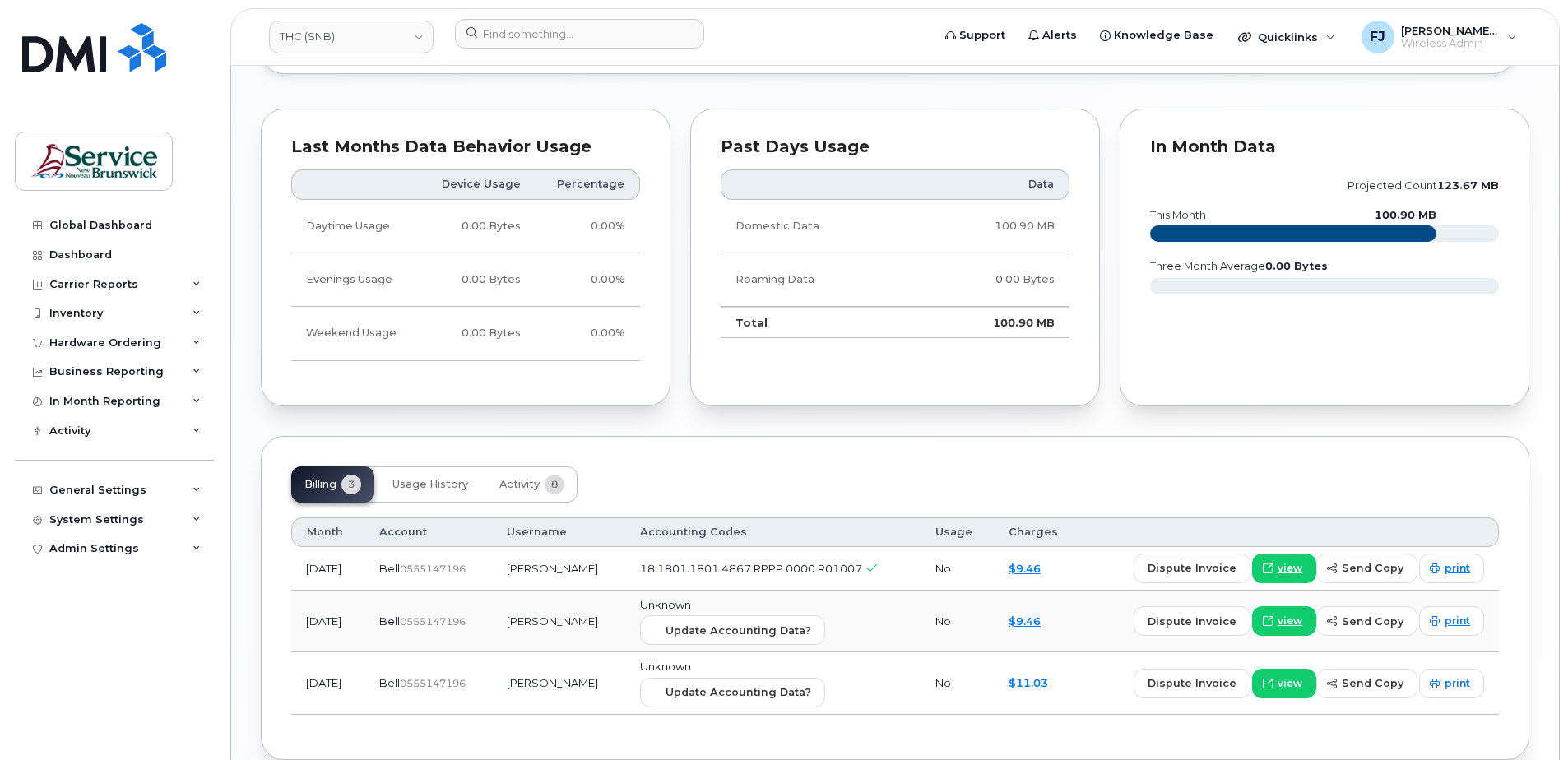
scroll to position [1356, 0]
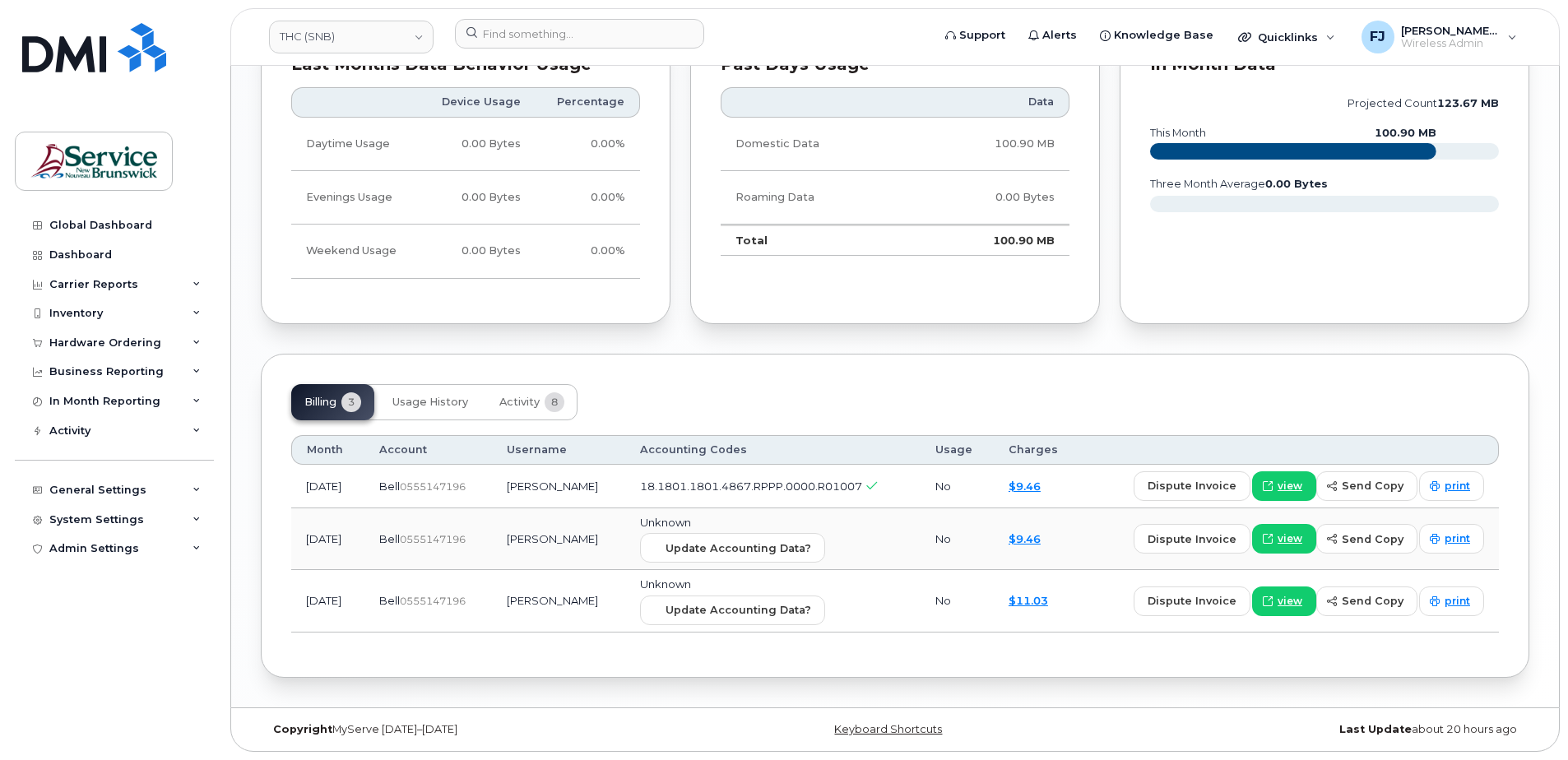
click at [668, 377] on div "Billing 3 Usage History Activity 8 Month Account Username Accounting Codes Usag…" at bounding box center [895, 516] width 1269 height 324
click at [1085, 393] on div "Billing 3 Usage History Activity 8" at bounding box center [895, 403] width 1208 height 36
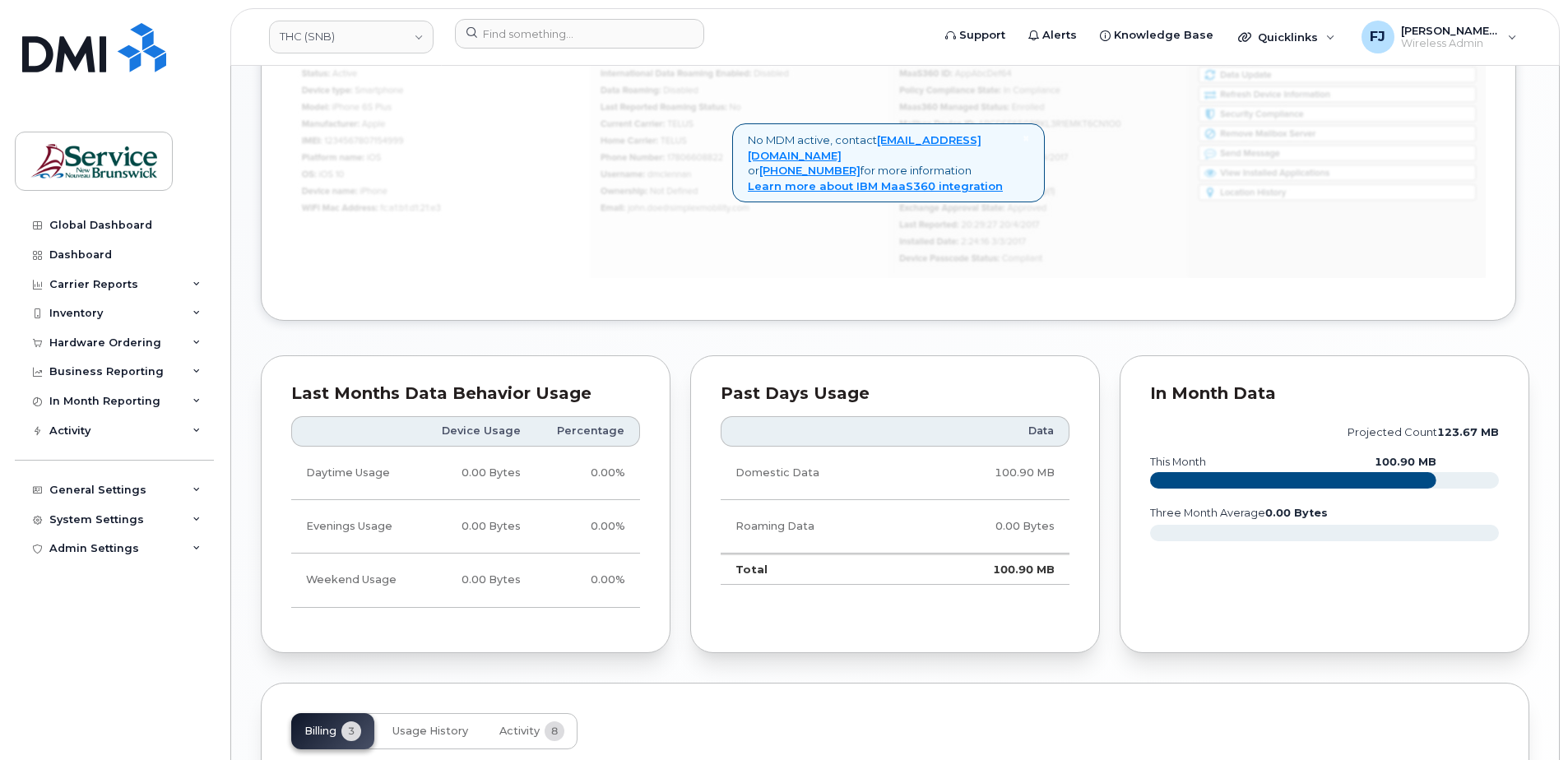
scroll to position [945, 0]
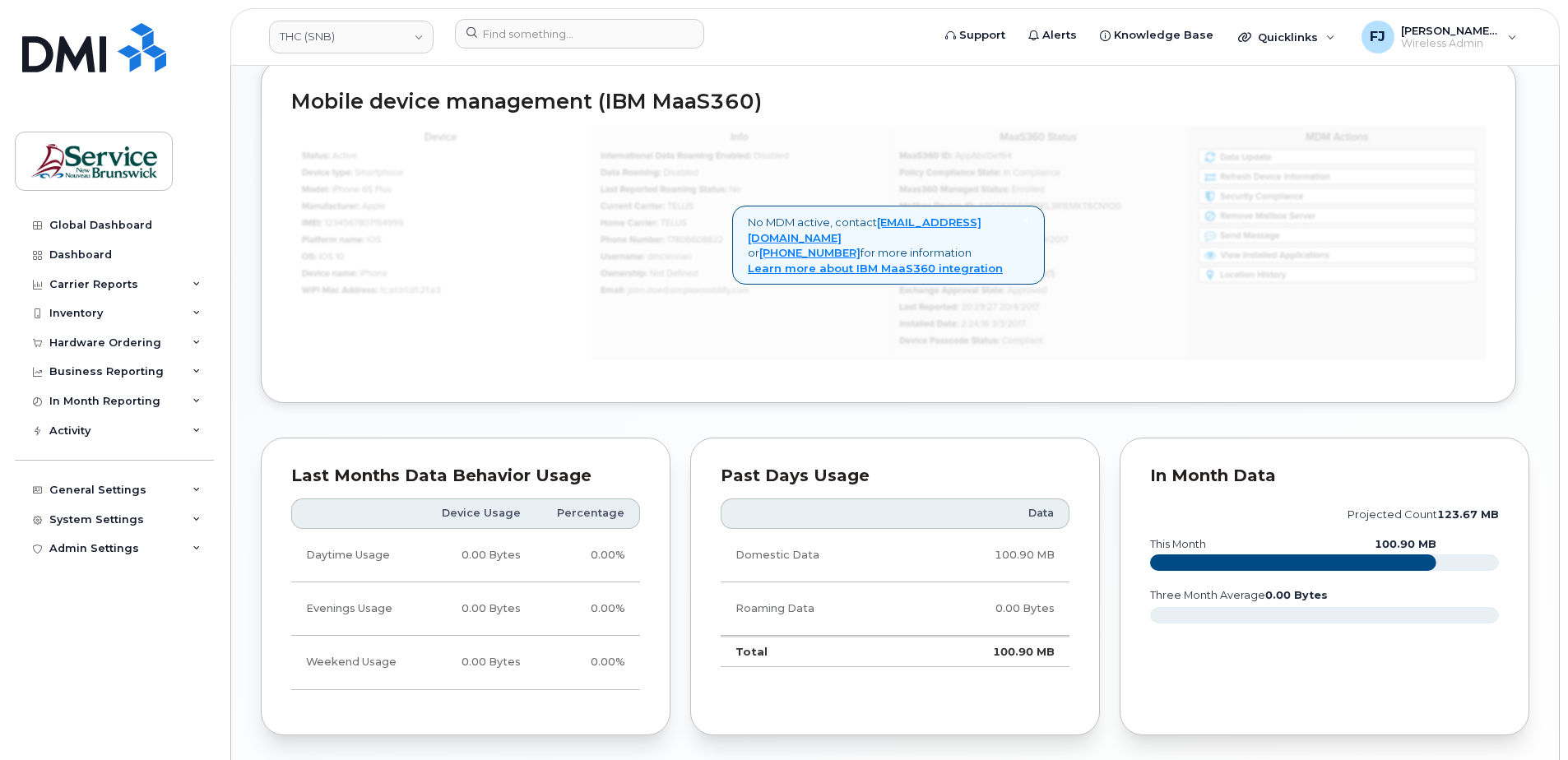
click at [1118, 410] on div "Mobile device management (IBM MaaS360) × No MDM active, contact [EMAIL_ADDRESS]…" at bounding box center [895, 244] width 1269 height 368
click at [1538, 363] on div "[PERSON_NAME] Active Suspension Candidate This device hasn't had any usage for …" at bounding box center [895, 119] width 1328 height 1998
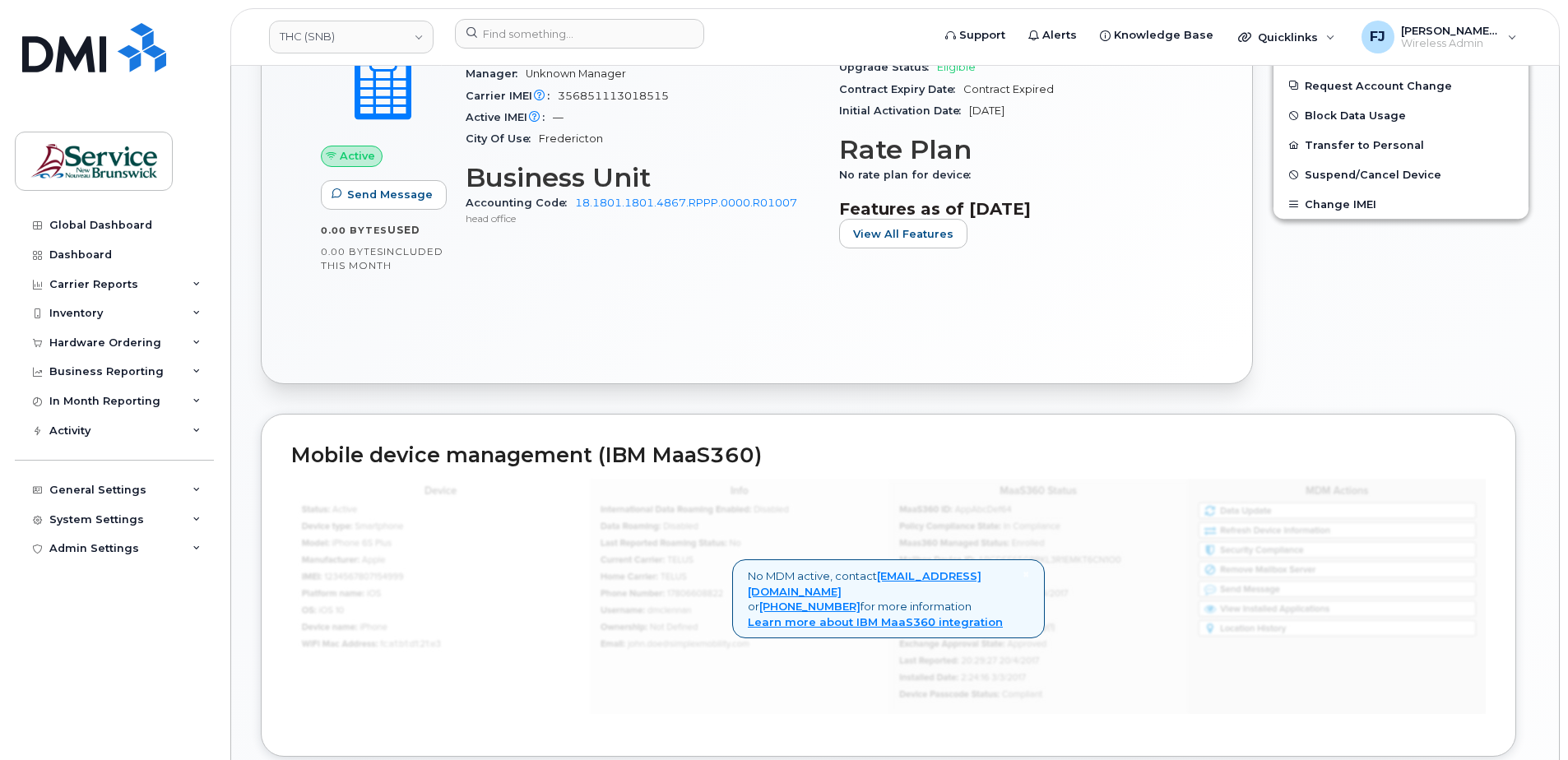
scroll to position [205, 0]
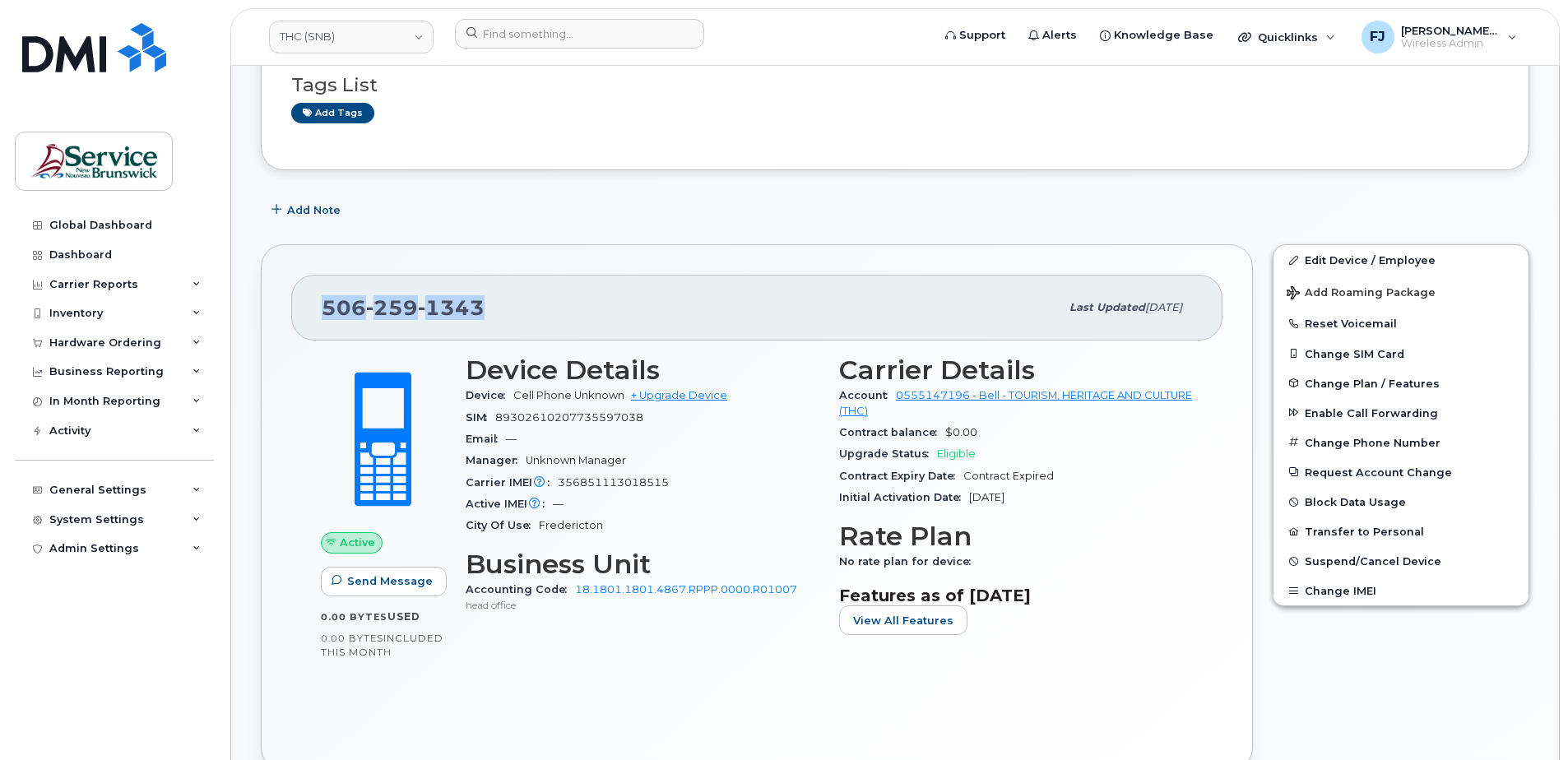
drag, startPoint x: 489, startPoint y: 310, endPoint x: 319, endPoint y: 304, distance: 170.1
click at [319, 304] on div "[PHONE_NUMBER] Last updated [DATE]" at bounding box center [757, 308] width 931 height 66
click at [497, 225] on div "Add Note" at bounding box center [895, 210] width 1269 height 30
